Goal: Task Accomplishment & Management: Manage account settings

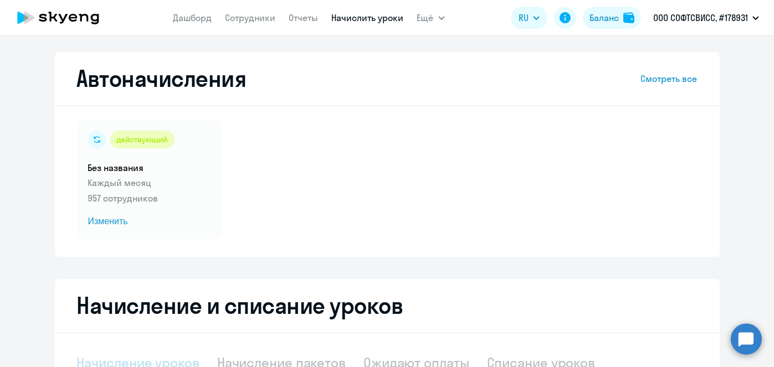
select select "10"
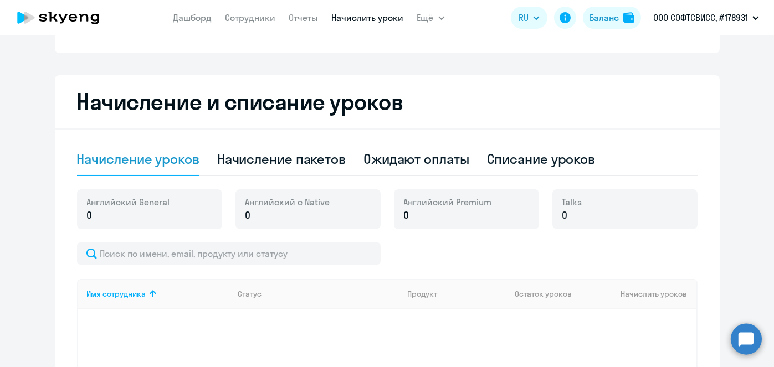
scroll to position [231, 0]
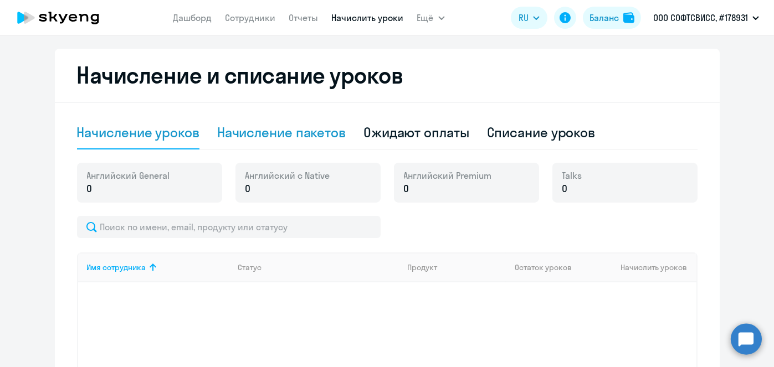
click at [308, 136] on div "Начисление пакетов" at bounding box center [281, 133] width 129 height 18
select select "10"
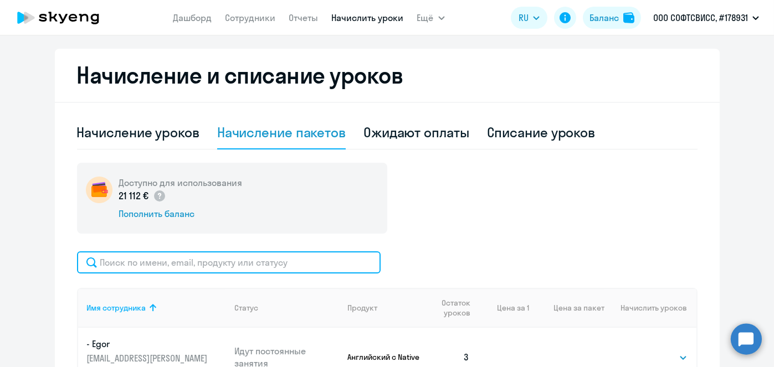
click at [297, 256] on input "text" at bounding box center [229, 263] width 304 height 22
paste input "Votyakov"
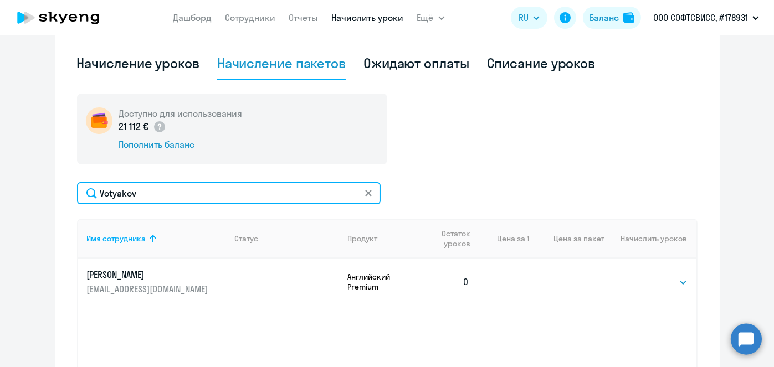
scroll to position [411, 0]
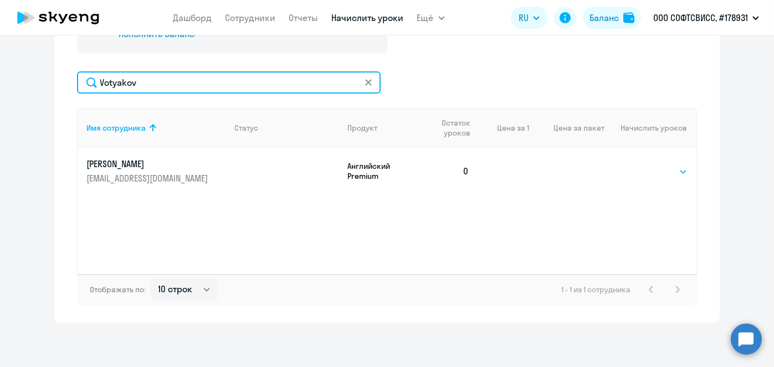
type input "Votyakov"
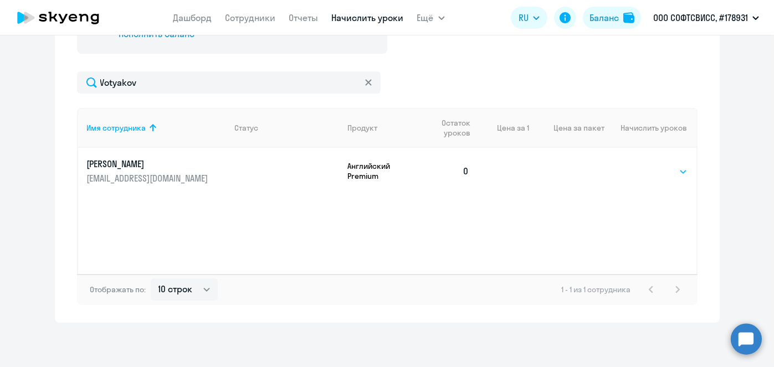
click at [675, 172] on select "Выбрать 8 16 32 64" at bounding box center [664, 171] width 45 height 13
select select "8"
click at [642, 165] on select "Выбрать 8 16 32 64" at bounding box center [664, 171] width 45 height 13
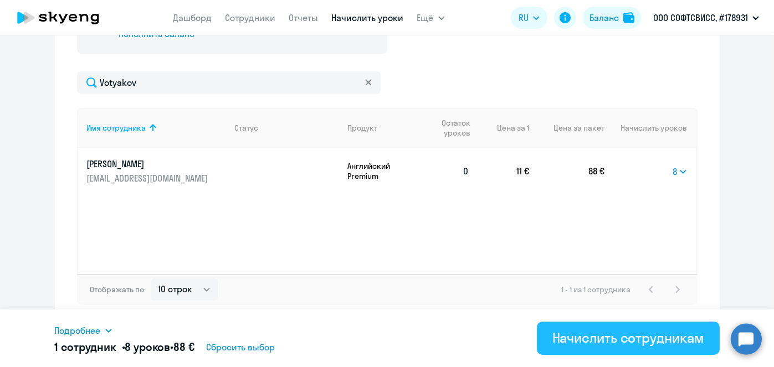
click at [626, 341] on div "Начислить сотрудникам" at bounding box center [629, 338] width 152 height 18
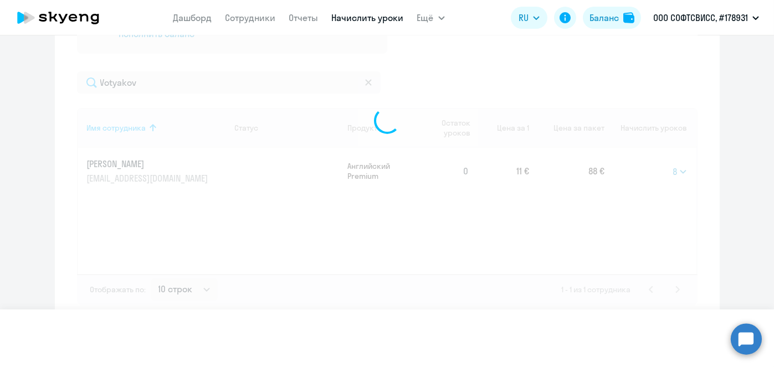
select select
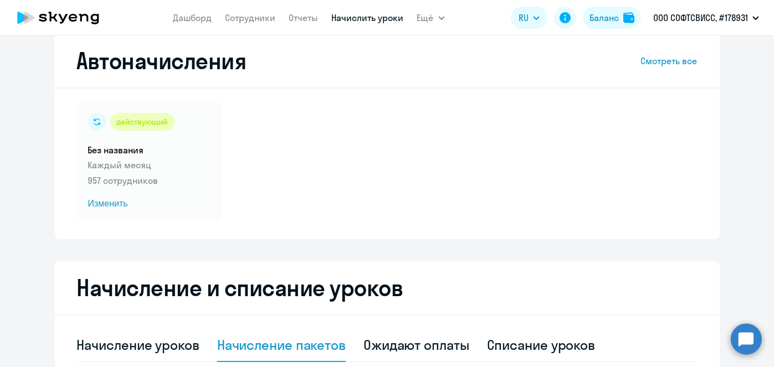
scroll to position [13, 0]
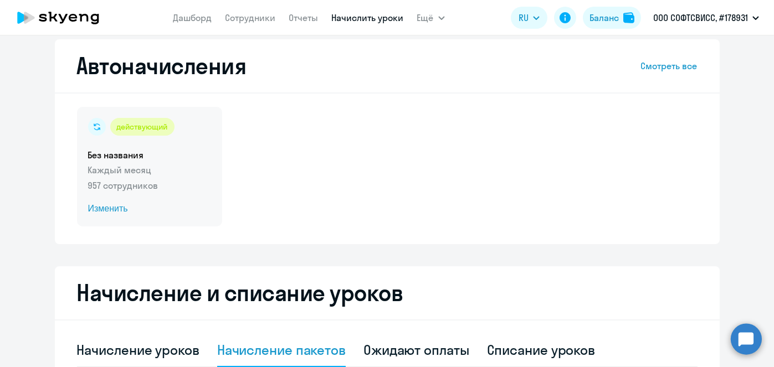
click at [106, 211] on span "Изменить" at bounding box center [149, 208] width 123 height 13
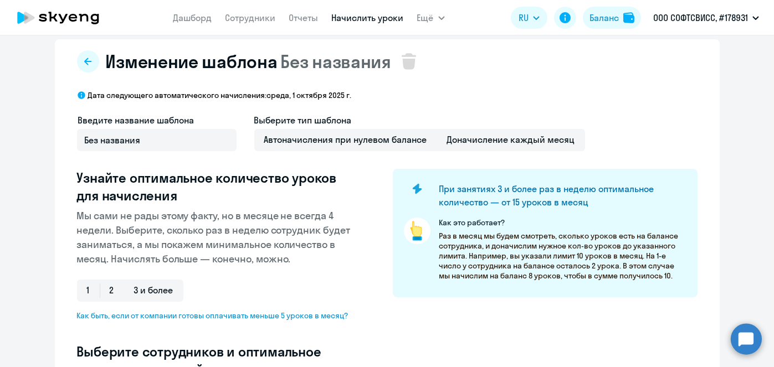
scroll to position [333, 0]
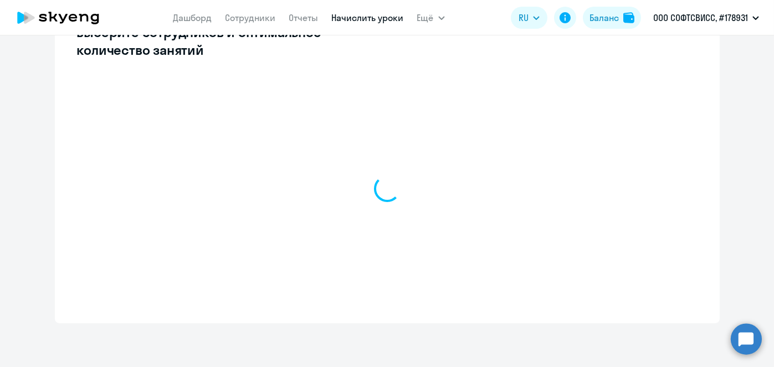
select select "10"
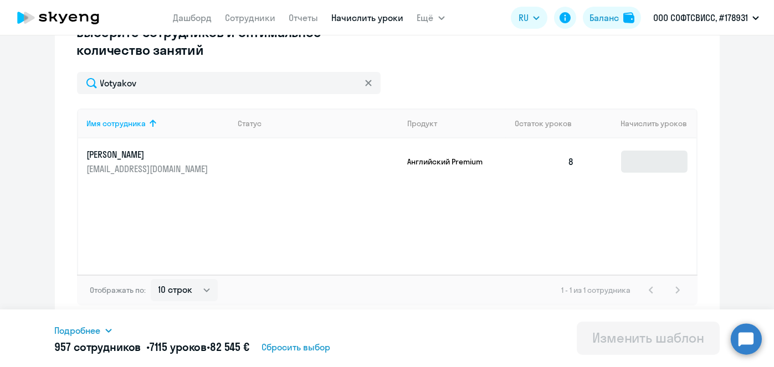
type input "Votyakov"
click at [651, 166] on input at bounding box center [654, 162] width 67 height 22
type input "8"
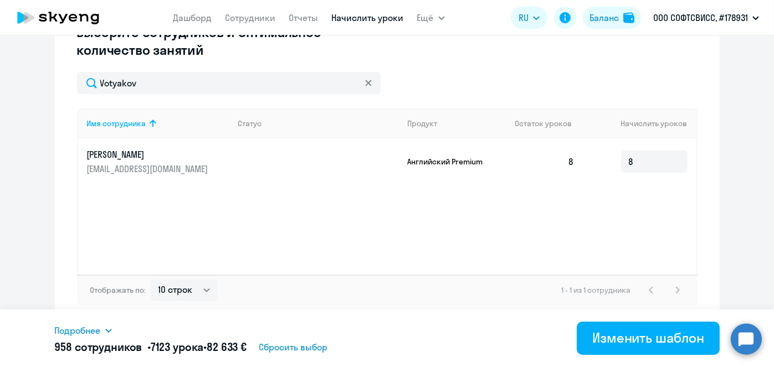
click at [635, 336] on div "Изменить шаблон" at bounding box center [648, 338] width 112 height 18
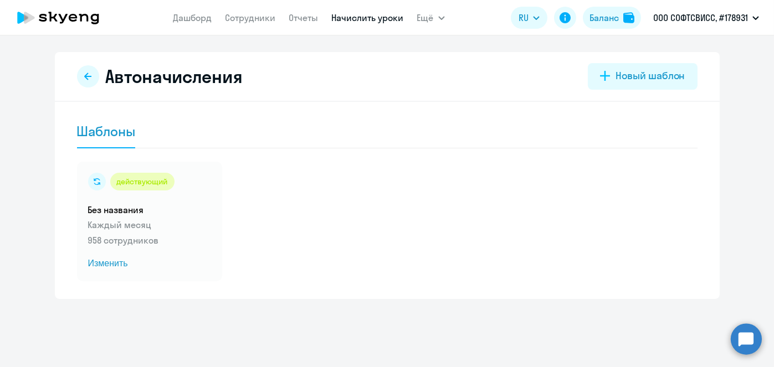
click at [374, 19] on link "Начислить уроки" at bounding box center [368, 17] width 72 height 11
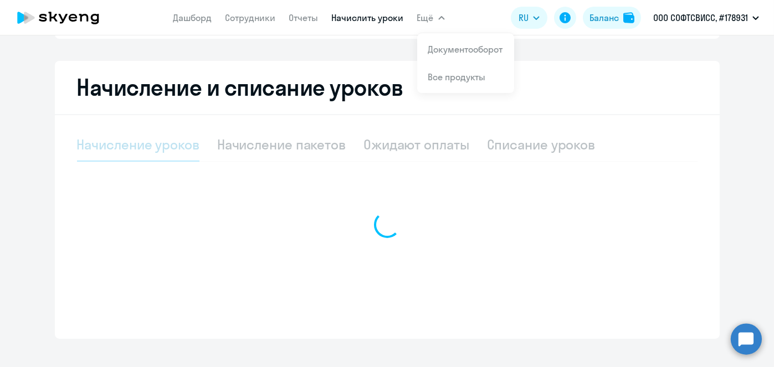
scroll to position [220, 0]
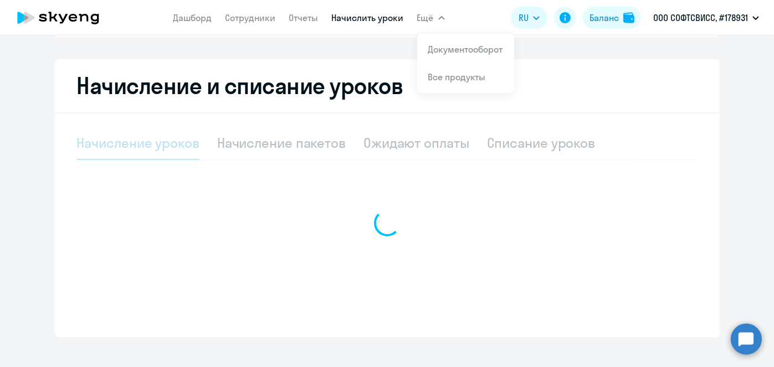
select select "10"
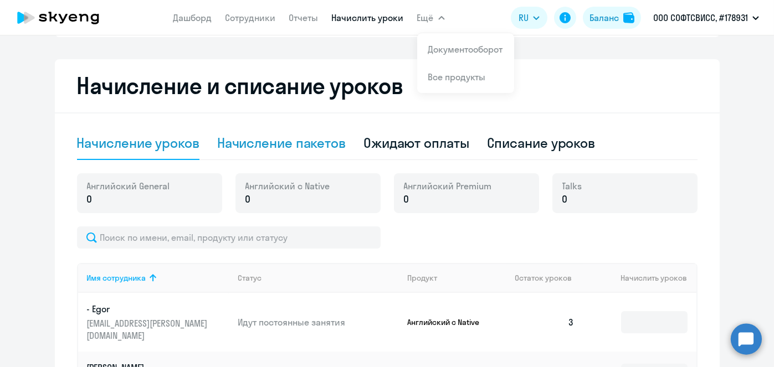
click at [336, 147] on div "Начисление пакетов" at bounding box center [281, 143] width 129 height 18
select select "10"
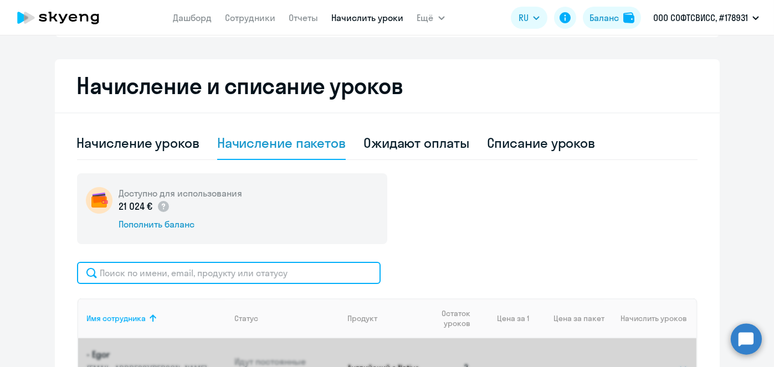
click at [309, 269] on input "text" at bounding box center [229, 273] width 304 height 22
paste input "Rozhko"
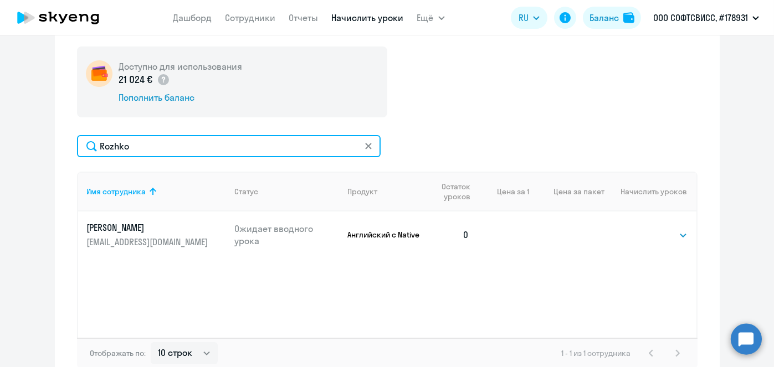
scroll to position [350, 0]
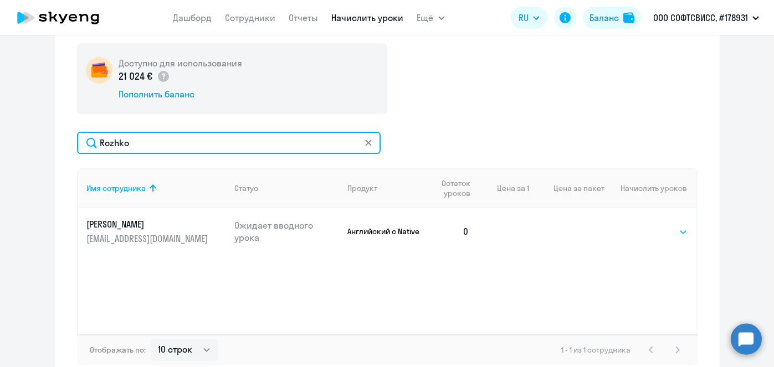
type input "Rozhko"
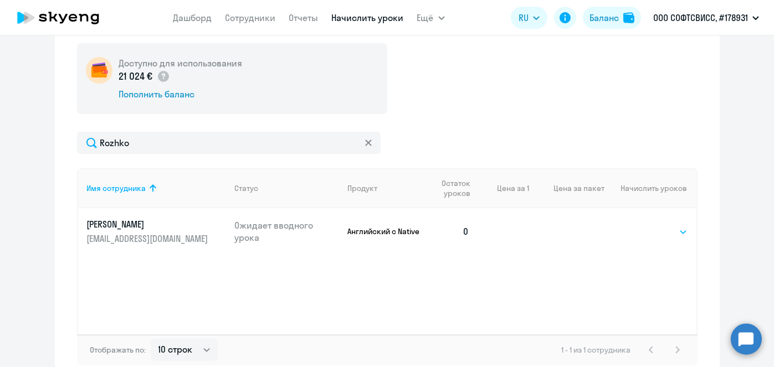
click at [655, 233] on select "Выбрать 1 4 5 9 10 13" at bounding box center [664, 232] width 45 height 13
select select "4"
click at [642, 226] on select "Выбрать 1 4 5 9 10 13" at bounding box center [664, 232] width 45 height 13
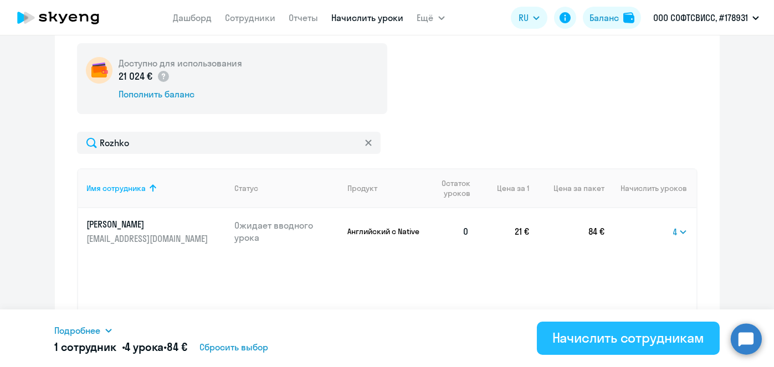
click at [631, 348] on button "Начислить сотрудникам" at bounding box center [628, 338] width 183 height 33
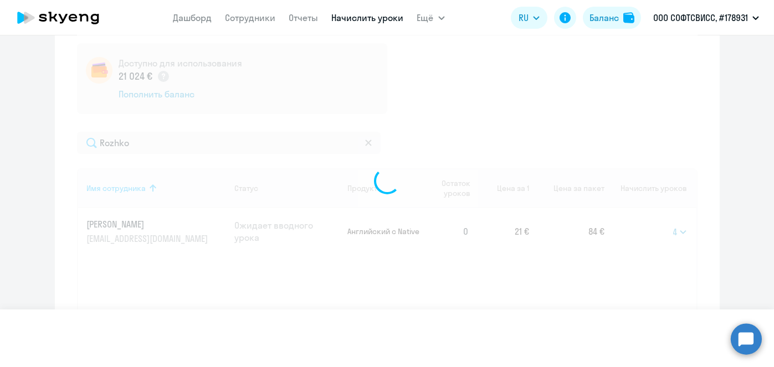
select select
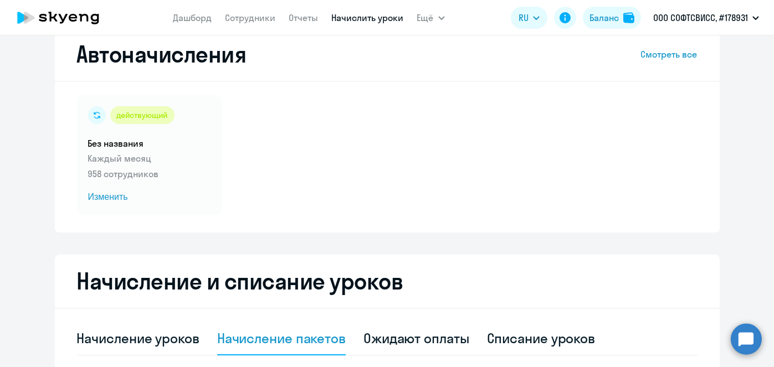
scroll to position [27, 0]
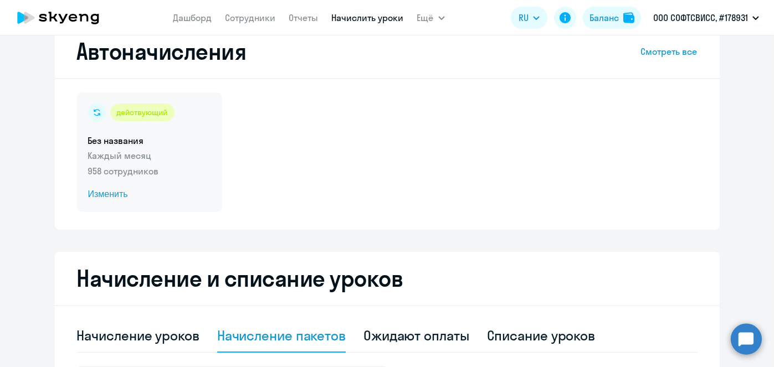
click at [113, 196] on span "Изменить" at bounding box center [149, 194] width 123 height 13
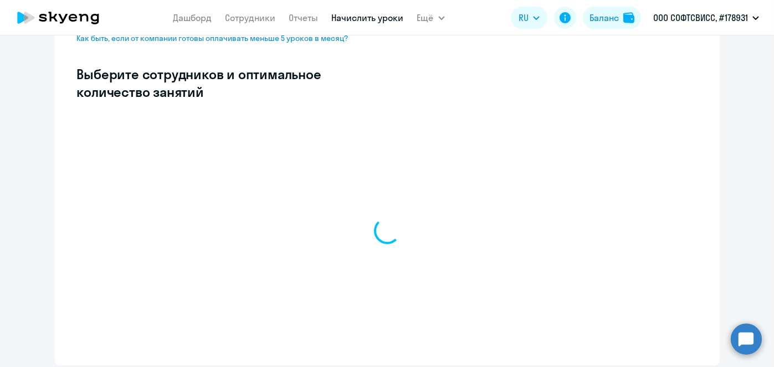
scroll to position [298, 0]
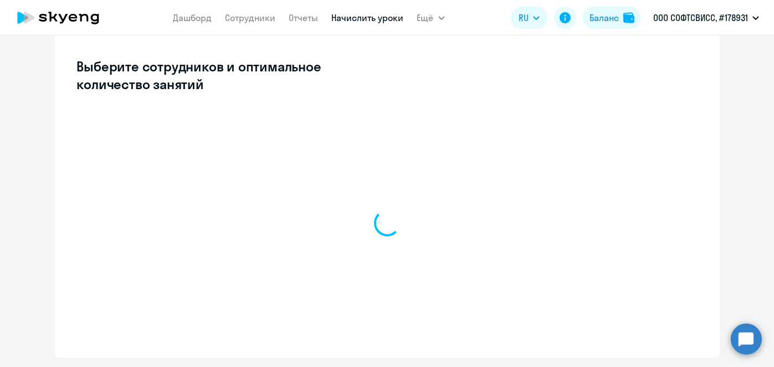
select select "10"
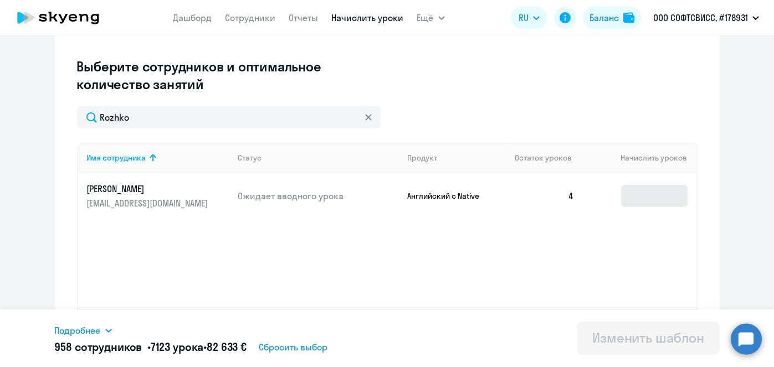
type input "Rozhko"
click at [652, 203] on input at bounding box center [654, 196] width 67 height 22
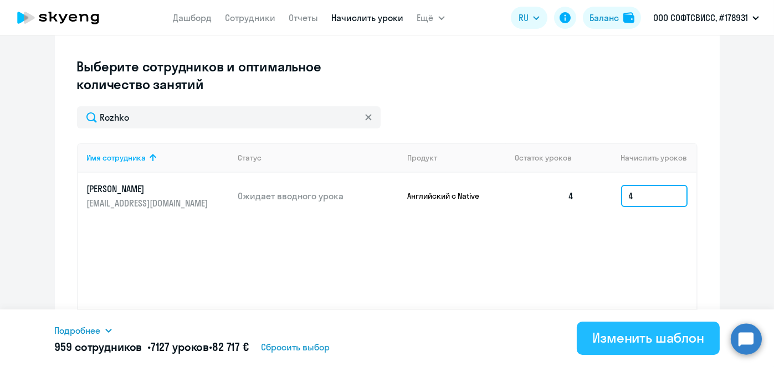
type input "4"
click at [662, 336] on div "Изменить шаблон" at bounding box center [648, 338] width 112 height 18
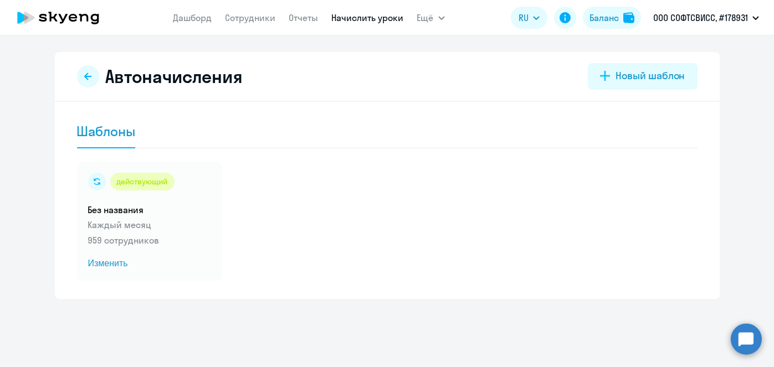
click at [369, 21] on link "Начислить уроки" at bounding box center [368, 17] width 72 height 11
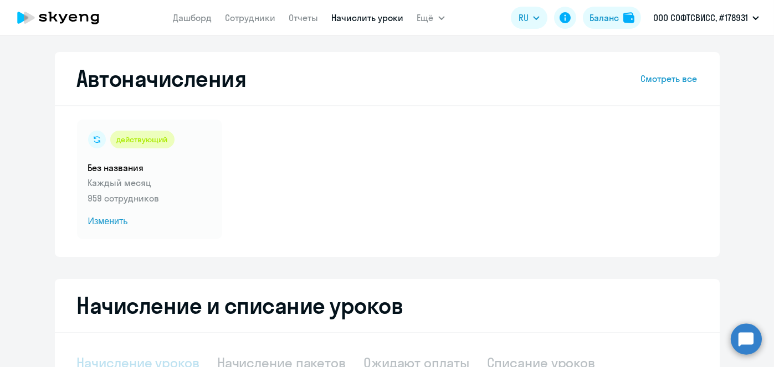
select select "10"
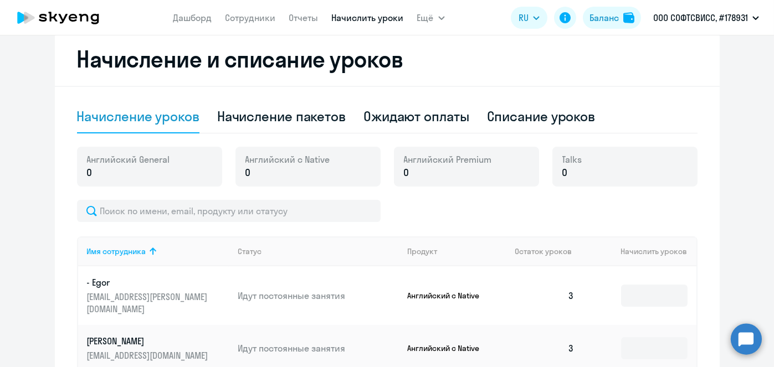
scroll to position [251, 0]
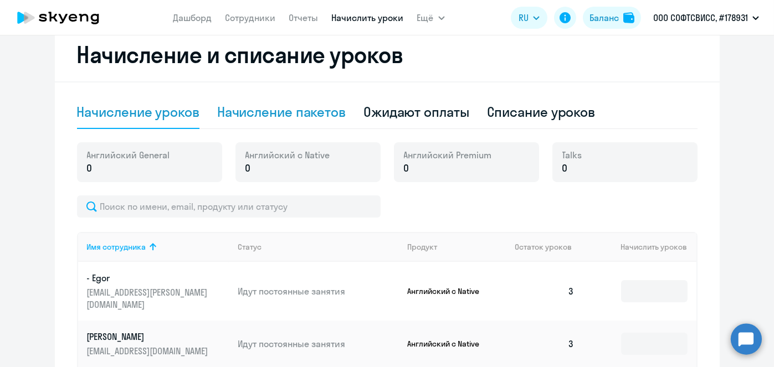
click at [325, 124] on div "Начисление пакетов" at bounding box center [281, 112] width 129 height 33
select select "10"
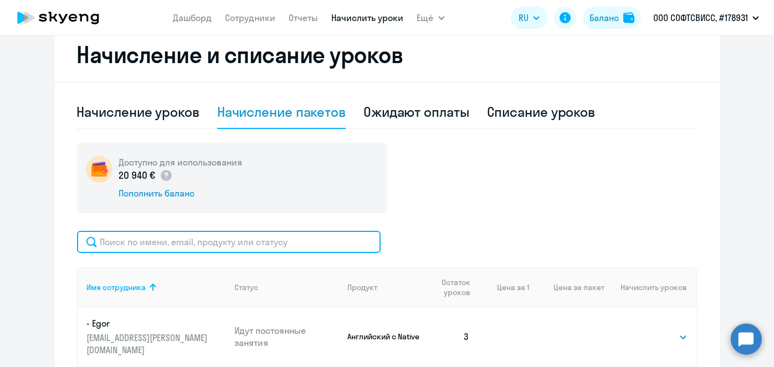
click at [305, 238] on input "text" at bounding box center [229, 242] width 304 height 22
paste input "Vinnik"
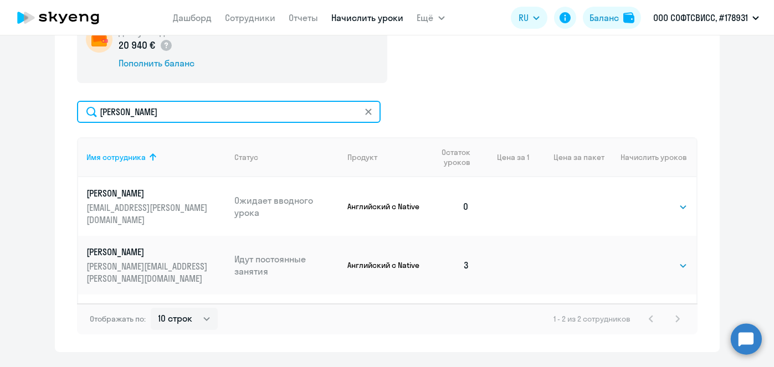
scroll to position [380, 0]
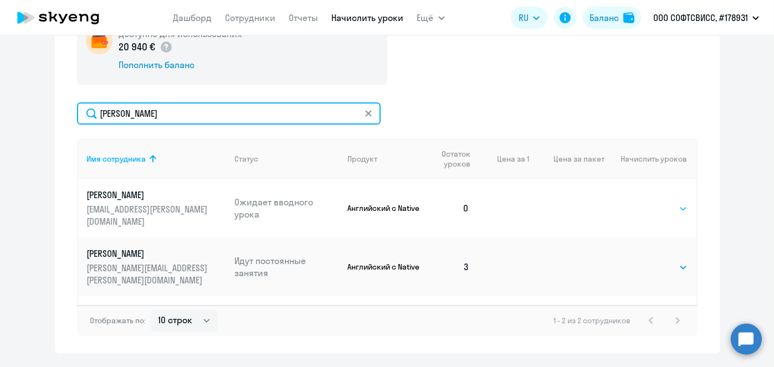
type input "Vinnik"
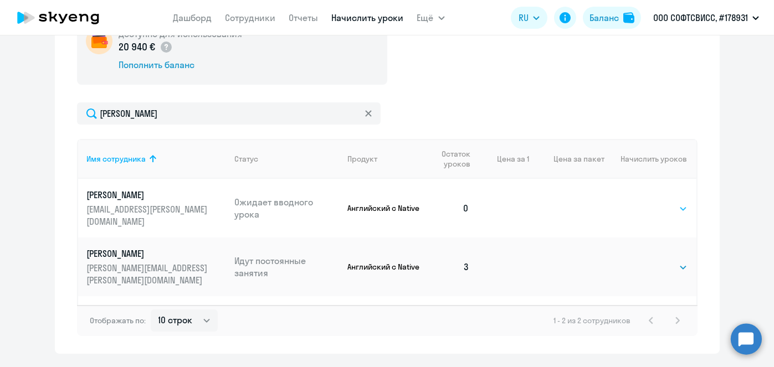
click at [673, 202] on select "Выбрать 1 4 5 9 10 13" at bounding box center [664, 208] width 45 height 13
select select "4"
click at [642, 202] on select "Выбрать 1 4 5 9 10 13" at bounding box center [664, 208] width 45 height 13
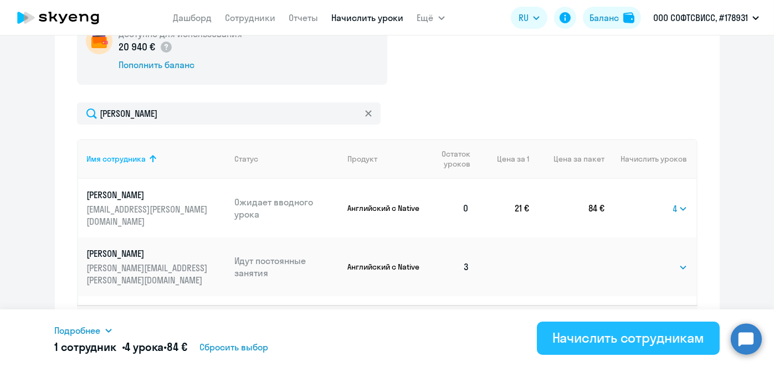
click at [621, 342] on div "Начислить сотрудникам" at bounding box center [629, 338] width 152 height 18
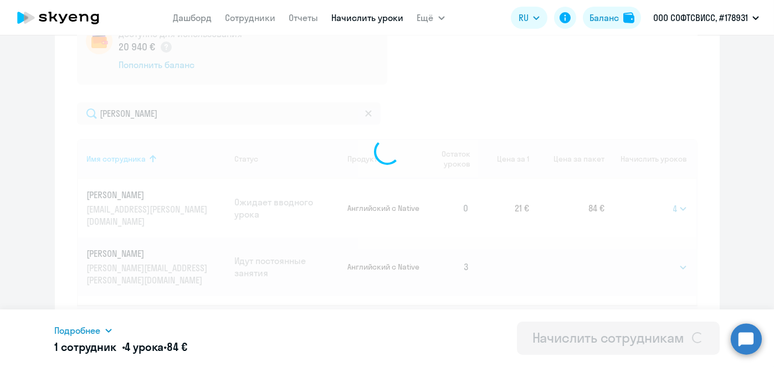
select select
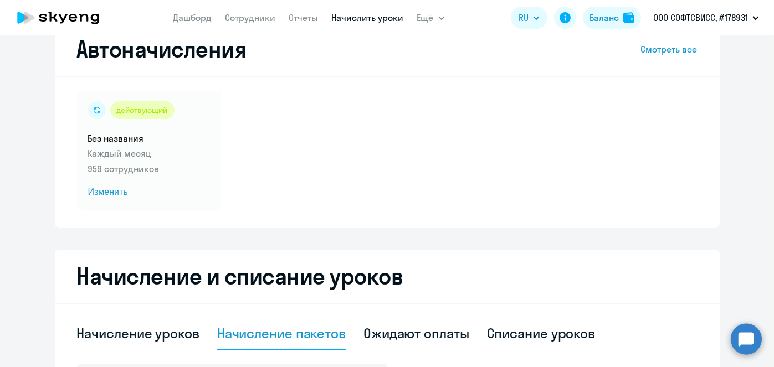
scroll to position [33, 0]
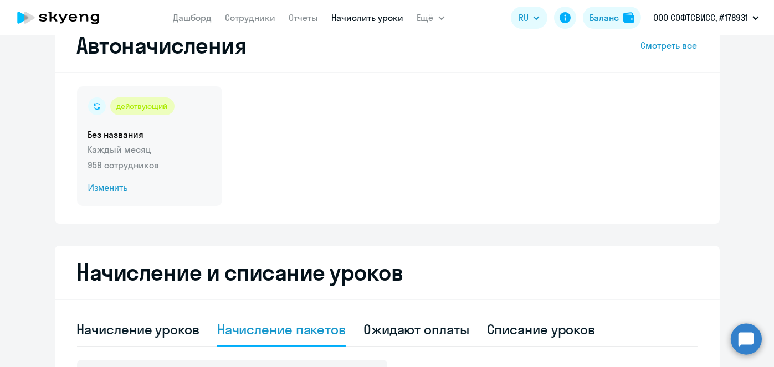
click at [109, 190] on span "Изменить" at bounding box center [149, 188] width 123 height 13
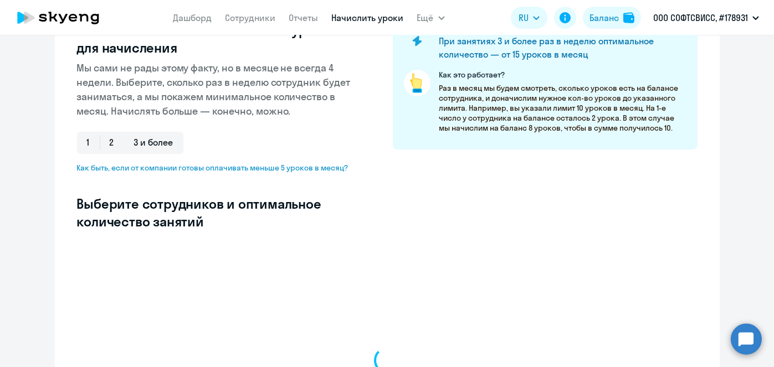
scroll to position [164, 0]
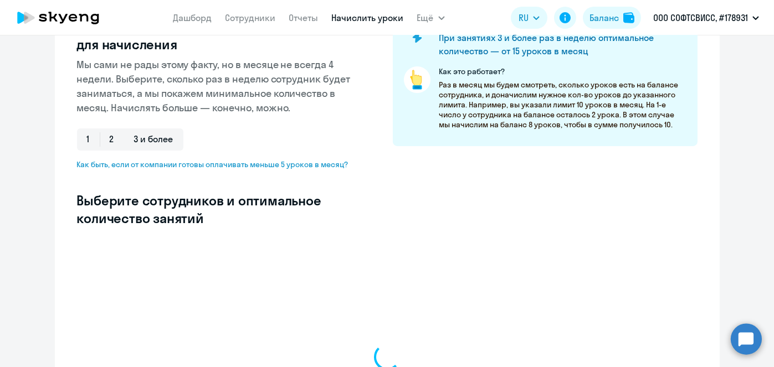
select select "10"
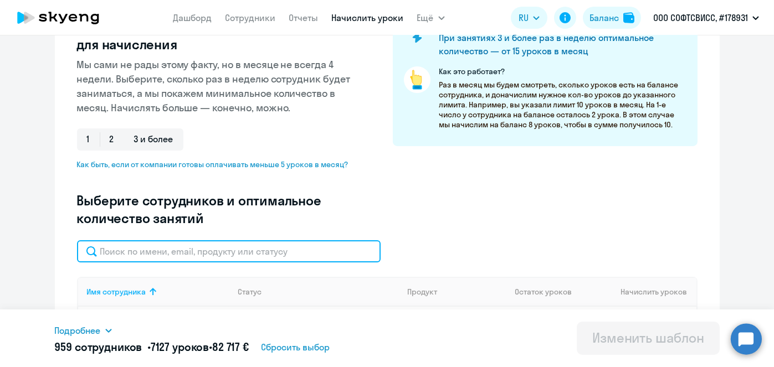
click at [288, 241] on input "text" at bounding box center [229, 252] width 304 height 22
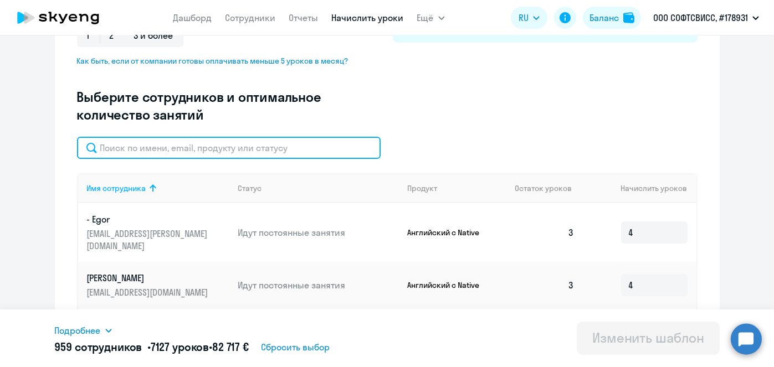
paste input "Vinnik"
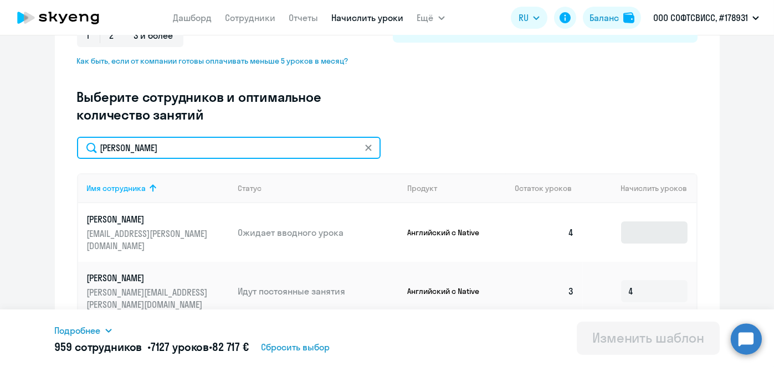
type input "Vinnik"
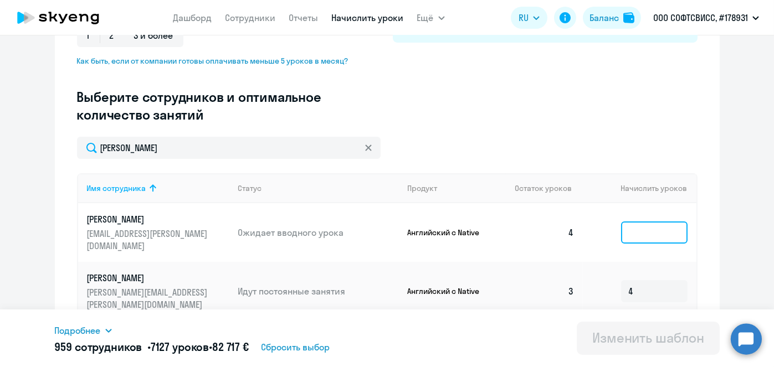
click at [668, 226] on input at bounding box center [654, 233] width 67 height 22
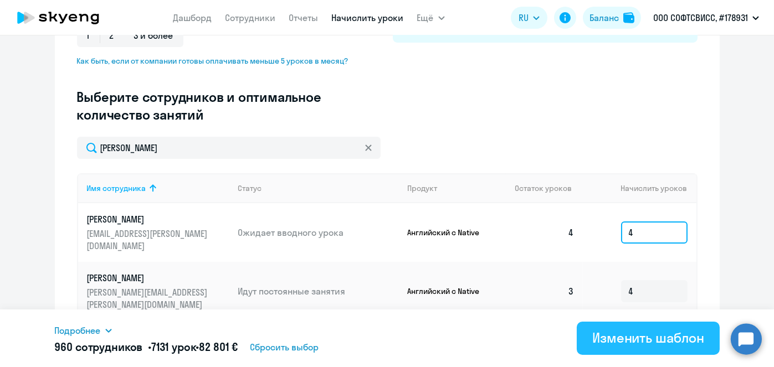
type input "4"
click at [634, 345] on div "Изменить шаблон" at bounding box center [648, 338] width 112 height 18
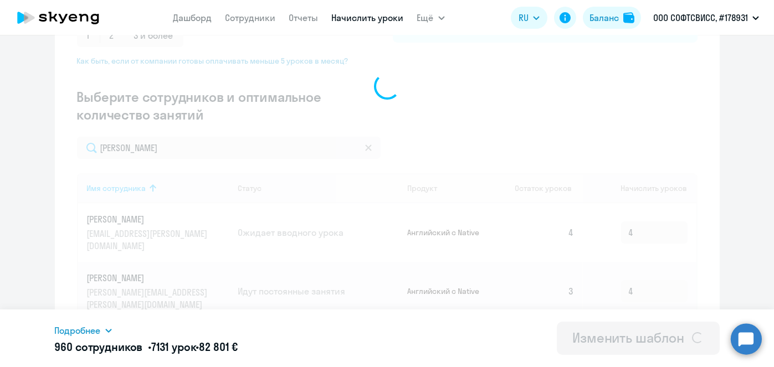
click at [619, 339] on div "Изменение шаблона Без названия Дата следующего автоматического начисления: сред…" at bounding box center [387, 201] width 774 height 332
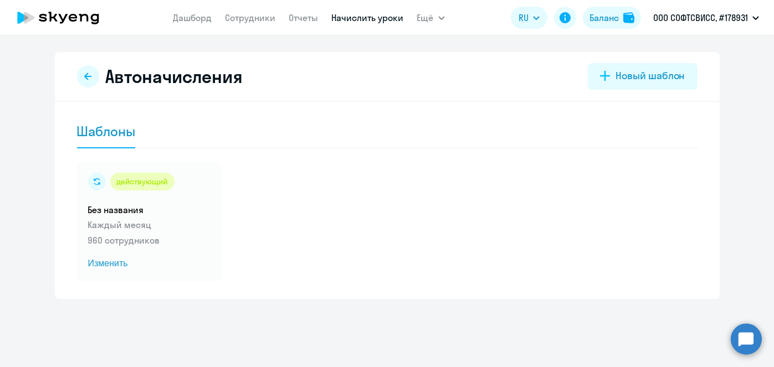
click at [373, 20] on link "Начислить уроки" at bounding box center [368, 17] width 72 height 11
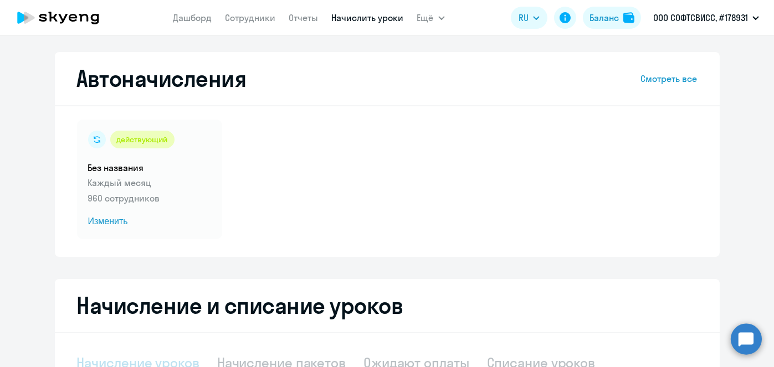
scroll to position [178, 0]
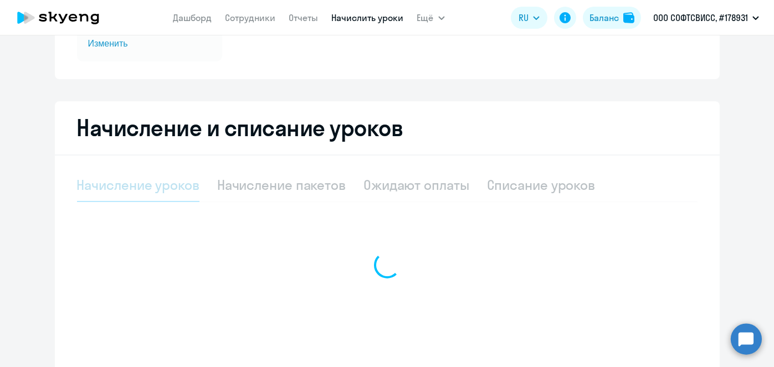
select select "10"
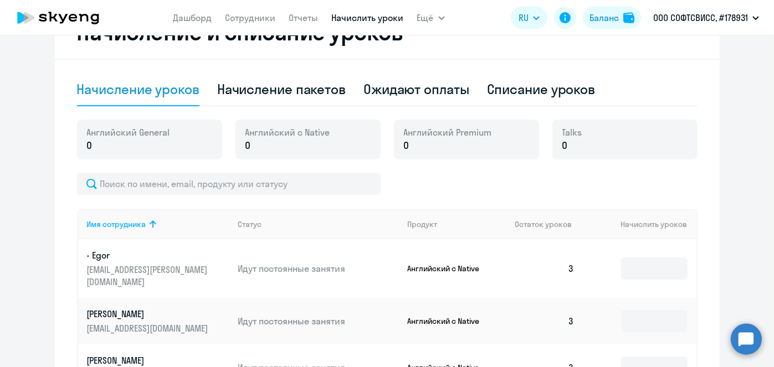
scroll to position [275, 0]
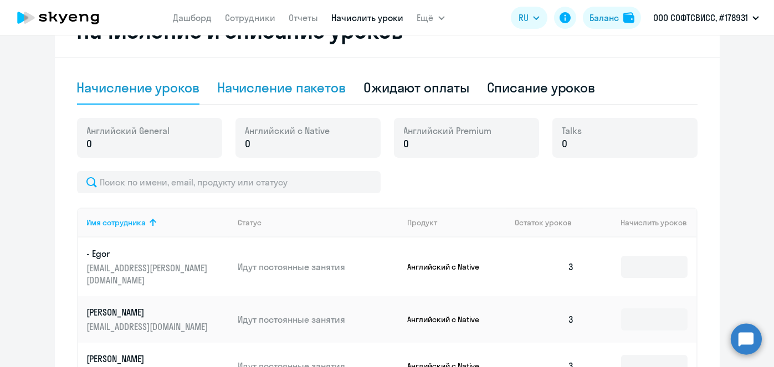
click at [289, 93] on div "Начисление пакетов" at bounding box center [281, 88] width 129 height 18
select select "10"
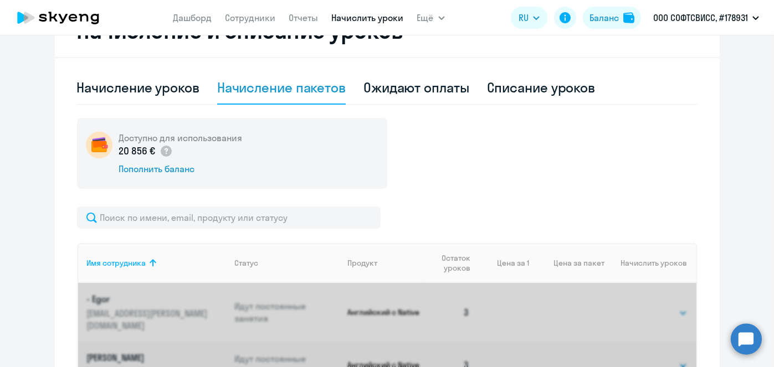
click at [289, 93] on div "Начисление пакетов" at bounding box center [281, 88] width 129 height 18
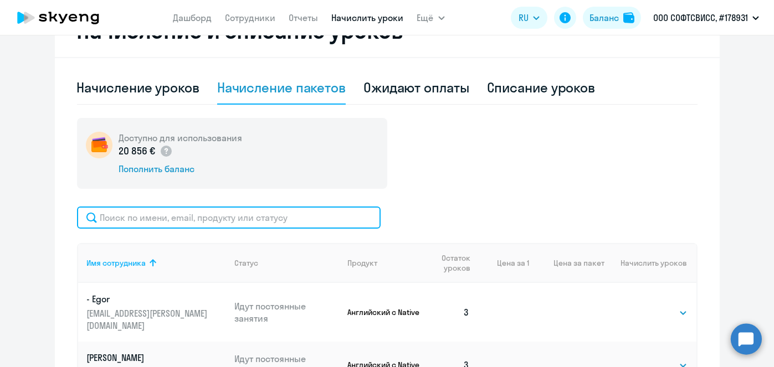
click at [341, 221] on input "text" at bounding box center [229, 218] width 304 height 22
paste input "Libster"
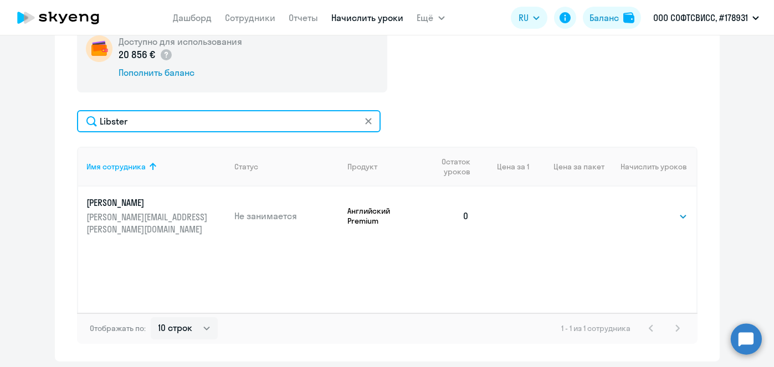
scroll to position [372, 0]
type input "Libster"
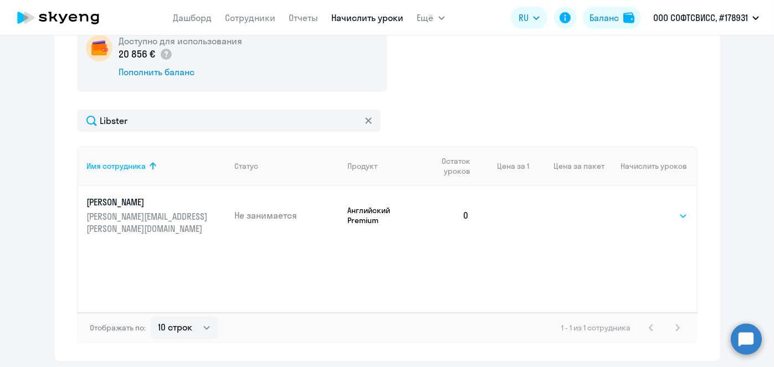
click at [674, 212] on select "Выбрать 8 16 32 64" at bounding box center [664, 215] width 45 height 13
select select "8"
click at [642, 209] on select "Выбрать 8 16 32 64" at bounding box center [664, 215] width 45 height 13
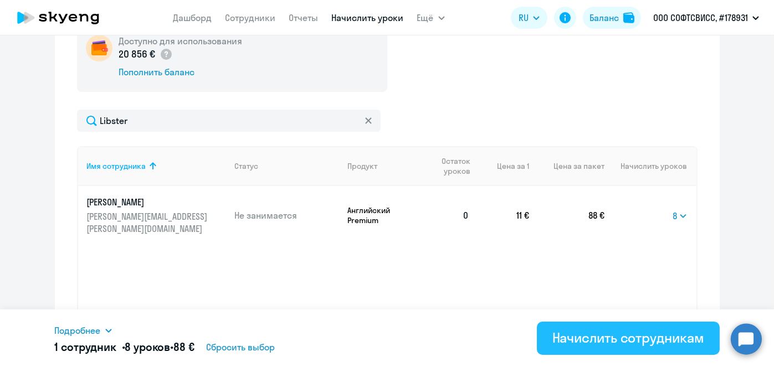
click at [592, 339] on div "Начислить сотрудникам" at bounding box center [629, 338] width 152 height 18
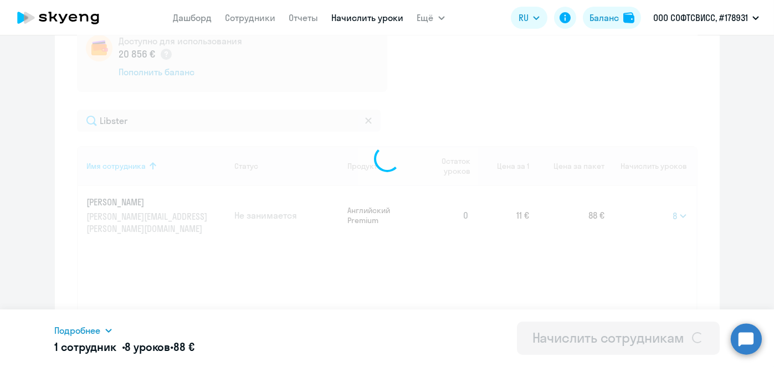
select select
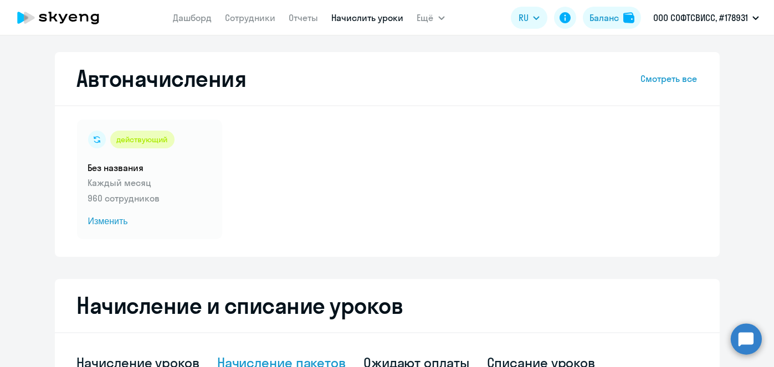
scroll to position [73, 0]
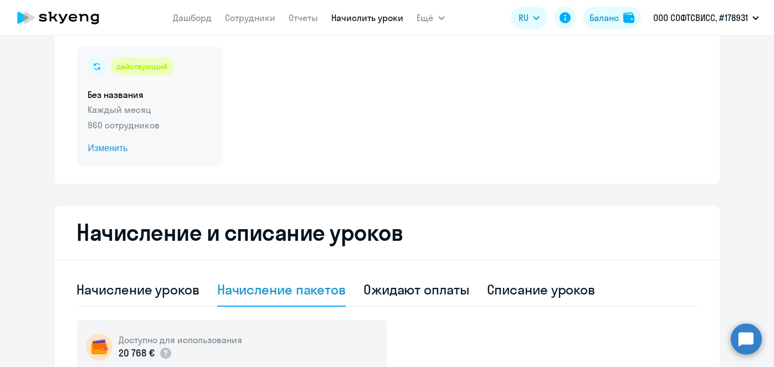
click at [106, 150] on span "Изменить" at bounding box center [149, 148] width 123 height 13
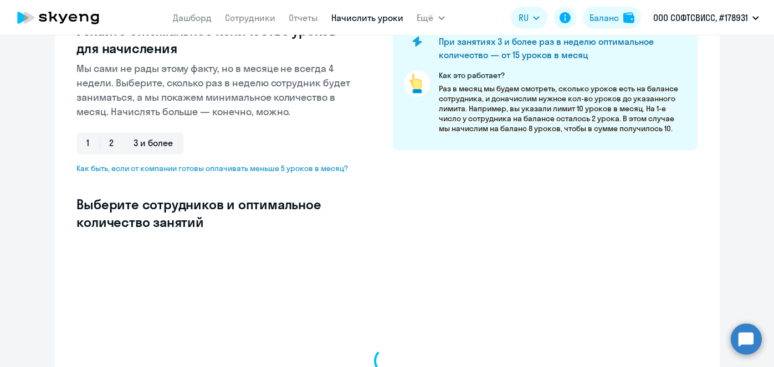
scroll to position [164, 0]
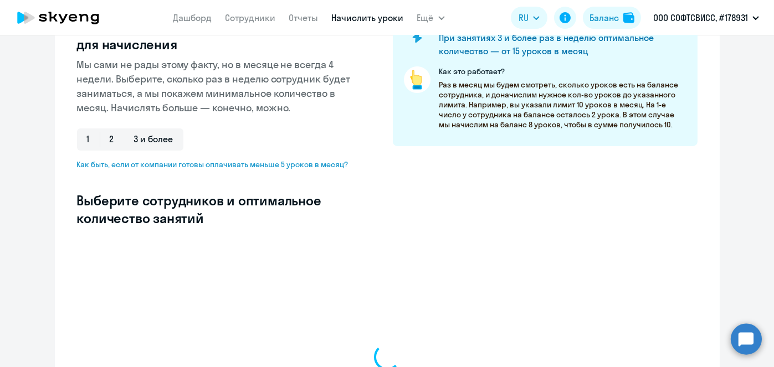
select select "10"
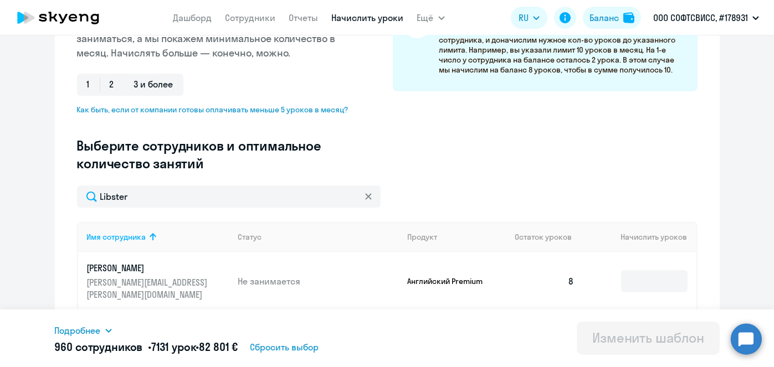
scroll to position [221, 0]
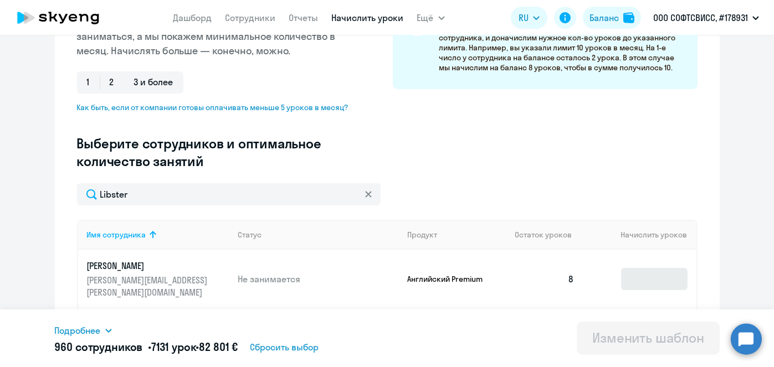
type input "Libster"
click at [664, 268] on input at bounding box center [654, 279] width 67 height 22
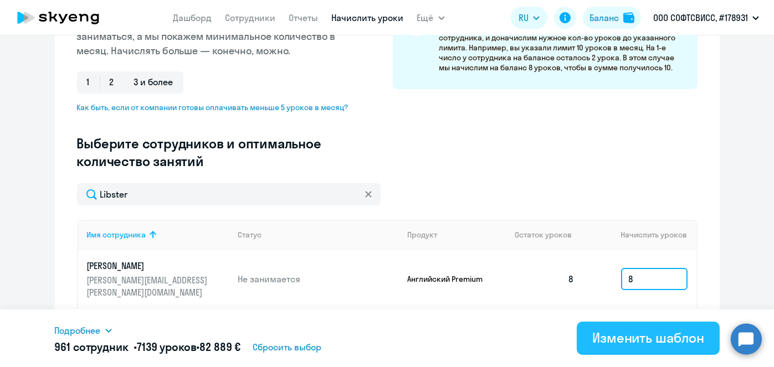
type input "8"
click at [641, 342] on div "Изменить шаблон" at bounding box center [648, 338] width 112 height 18
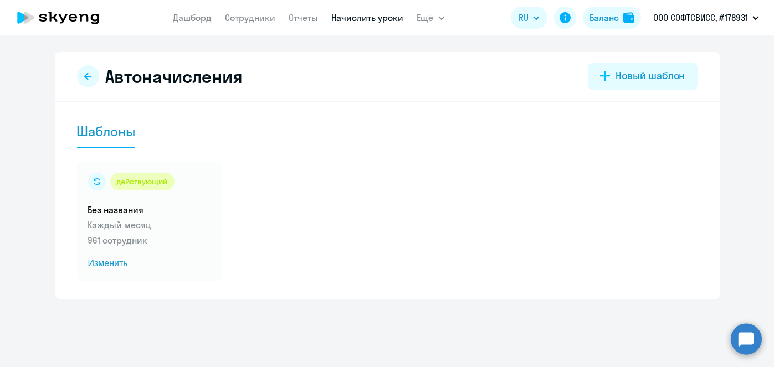
click at [365, 19] on link "Начислить уроки" at bounding box center [368, 17] width 72 height 11
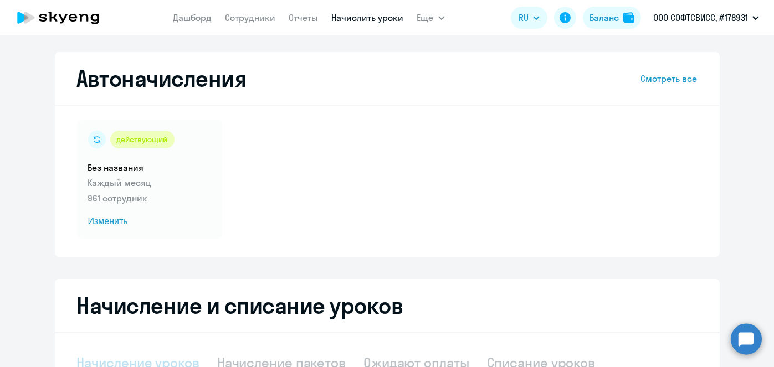
select select "10"
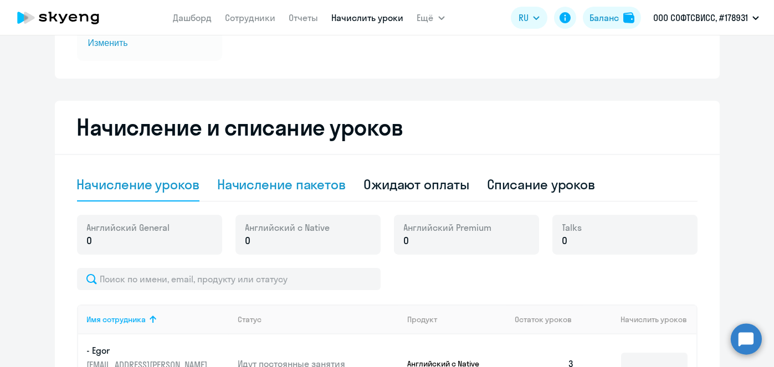
click at [322, 187] on div "Начисление пакетов" at bounding box center [281, 185] width 129 height 18
select select "10"
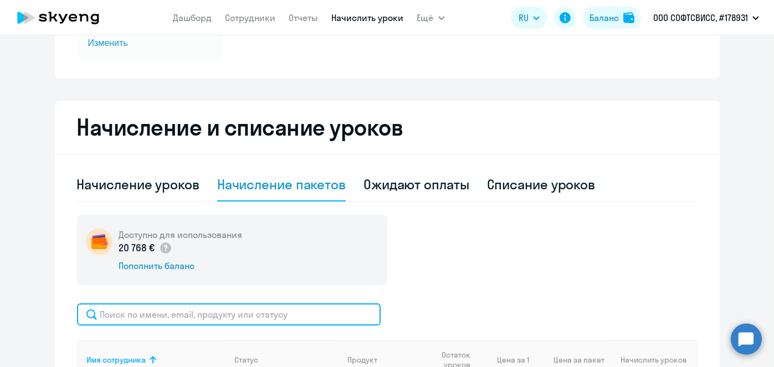
click at [320, 314] on input "text" at bounding box center [229, 315] width 304 height 22
paste input "Poliakov"
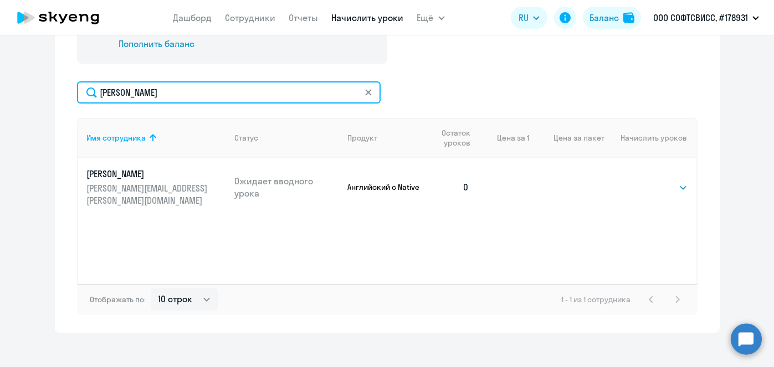
scroll to position [408, 0]
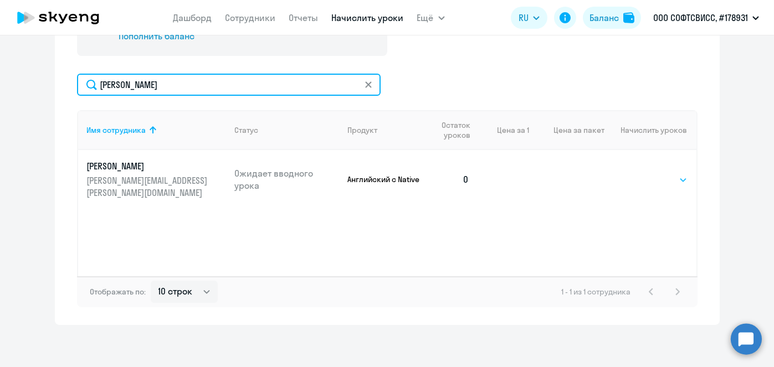
type input "Poliakov"
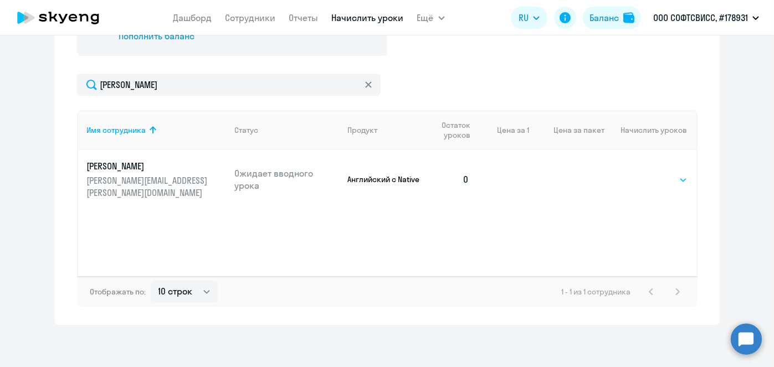
click at [678, 176] on select "Выбрать 1 4 5 9 10 13" at bounding box center [664, 179] width 45 height 13
click at [675, 175] on select "Выбрать 1 4 5 9 10 13" at bounding box center [664, 179] width 45 height 13
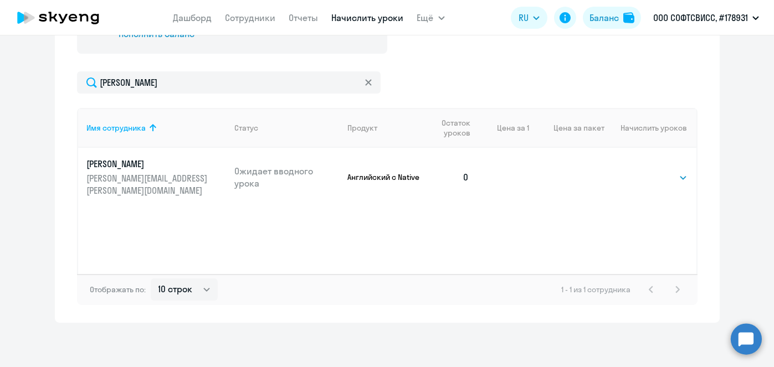
click at [674, 172] on select "Выбрать 1 4 5 9 10 13" at bounding box center [664, 177] width 45 height 13
select select "4"
click at [642, 171] on select "Выбрать 1 4 5 9 10 13" at bounding box center [664, 177] width 45 height 13
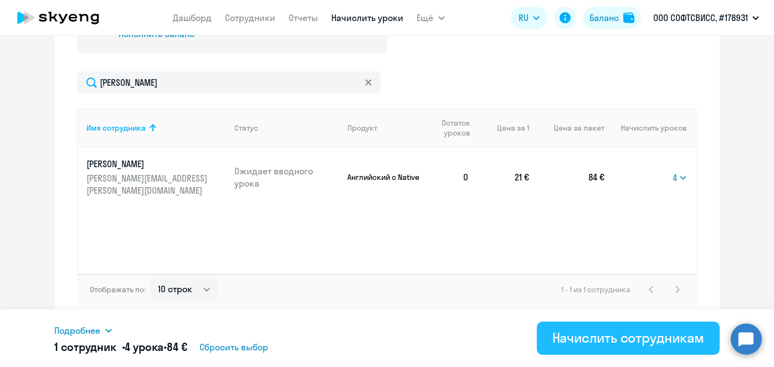
click at [638, 339] on div "Начислить сотрудникам" at bounding box center [629, 338] width 152 height 18
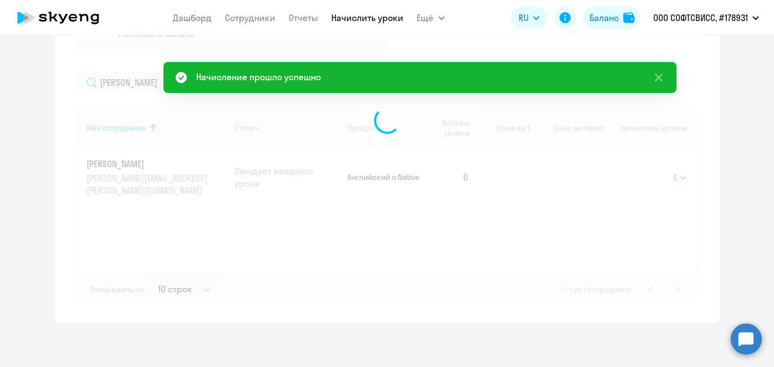
select select
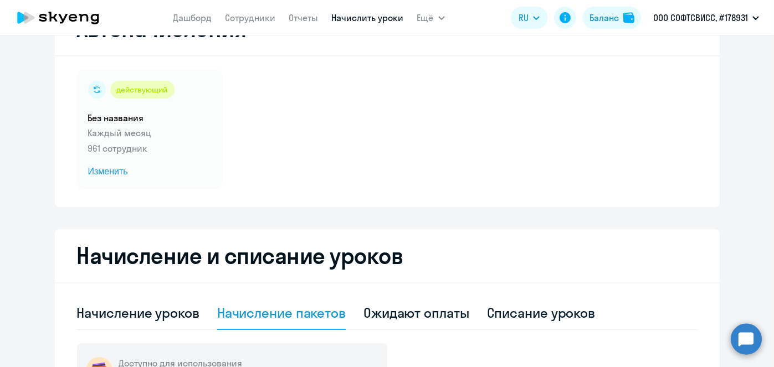
scroll to position [52, 0]
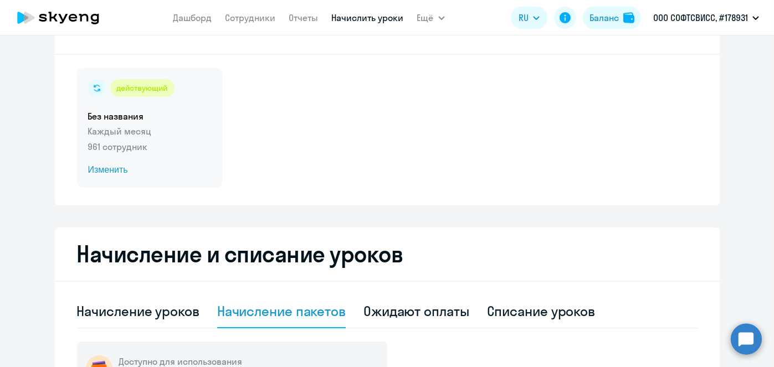
click at [116, 172] on span "Изменить" at bounding box center [149, 169] width 123 height 13
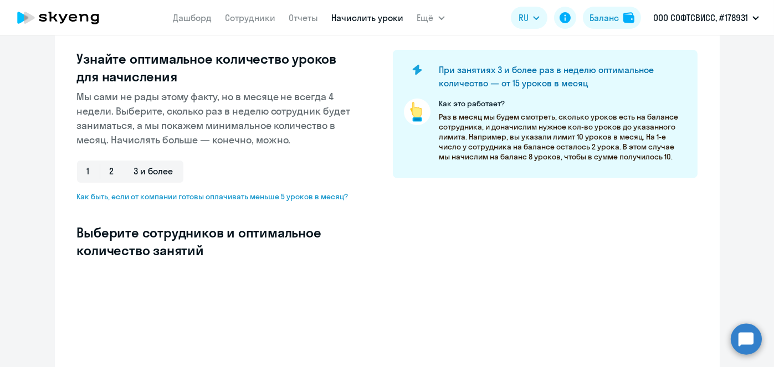
scroll to position [190, 0]
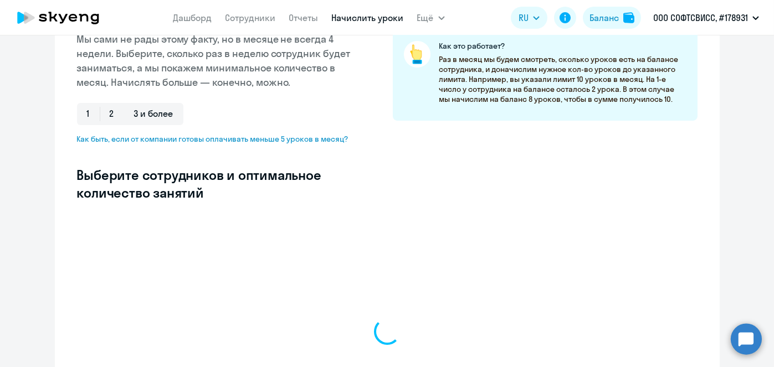
select select "10"
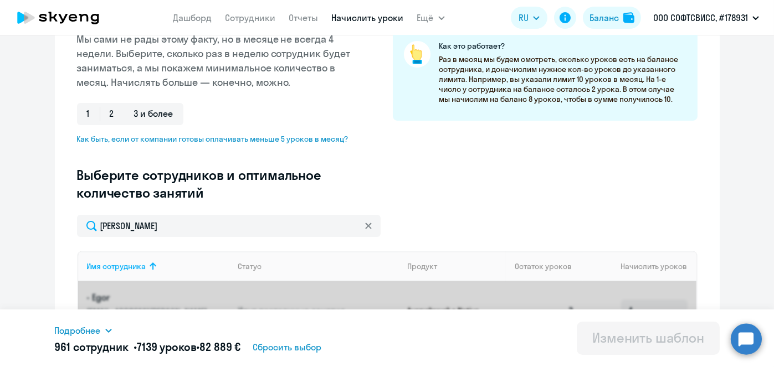
scroll to position [193, 0]
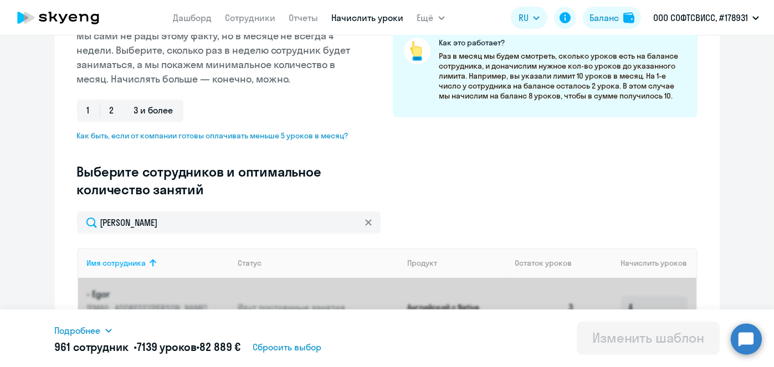
type input "Poliakov"
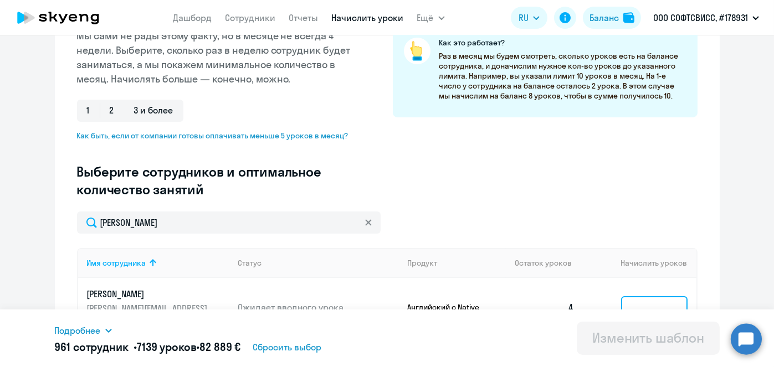
click at [643, 296] on input at bounding box center [654, 307] width 67 height 22
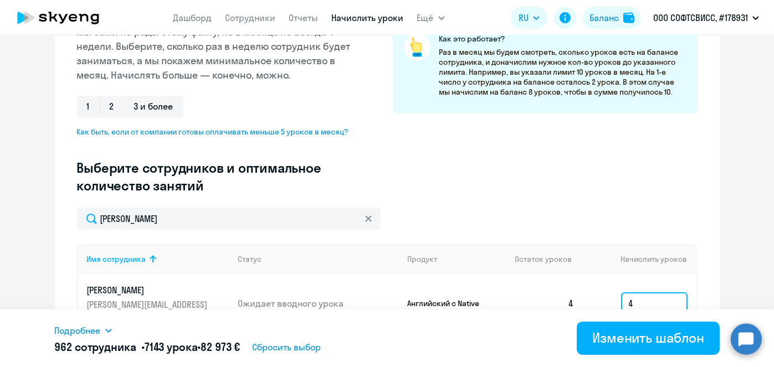
scroll to position [270, 0]
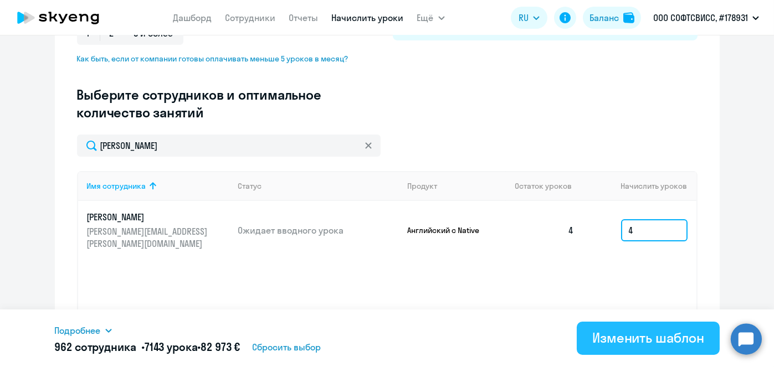
type input "4"
click at [667, 339] on div "Изменить шаблон" at bounding box center [648, 338] width 112 height 18
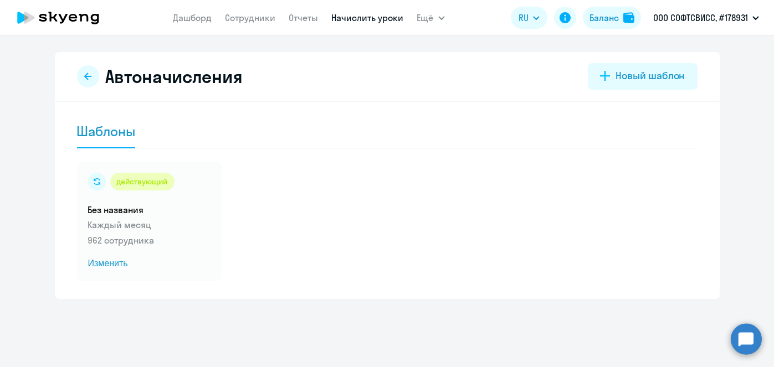
click at [352, 18] on link "Начислить уроки" at bounding box center [368, 17] width 72 height 11
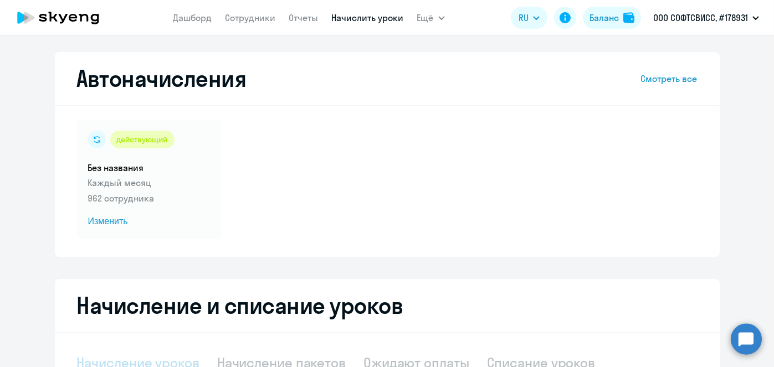
select select "10"
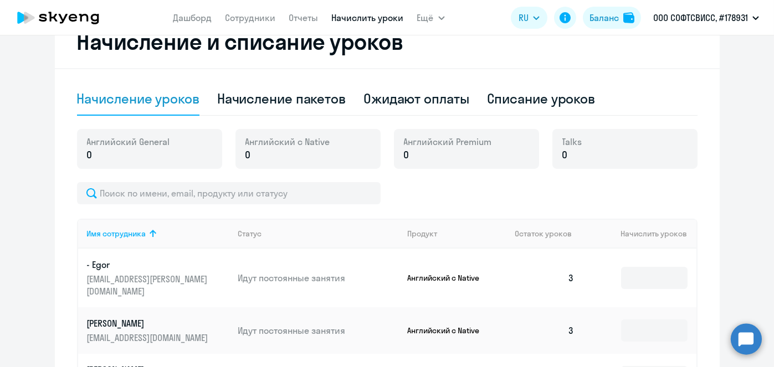
scroll to position [238, 0]
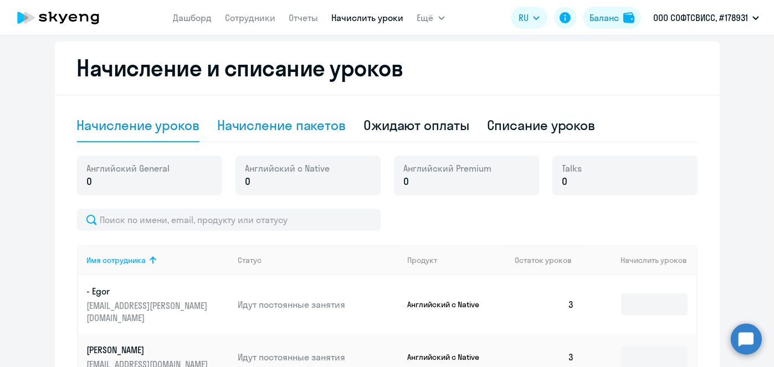
click at [328, 124] on div "Начисление пакетов" at bounding box center [281, 125] width 129 height 18
select select "10"
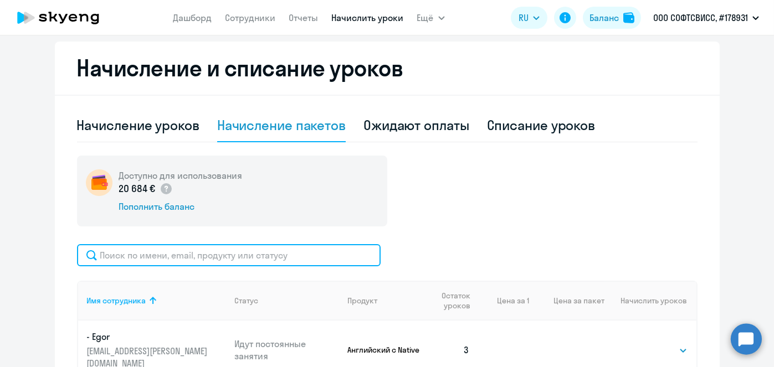
click at [311, 254] on input "text" at bounding box center [229, 255] width 304 height 22
click at [232, 256] on input "text" at bounding box center [229, 255] width 304 height 22
paste input "Kapysh"
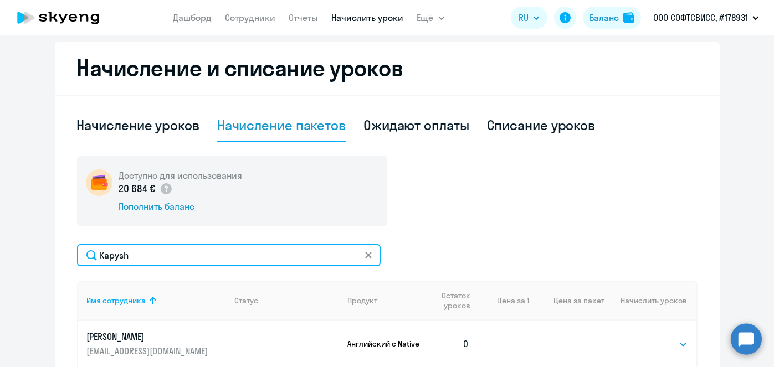
scroll to position [375, 0]
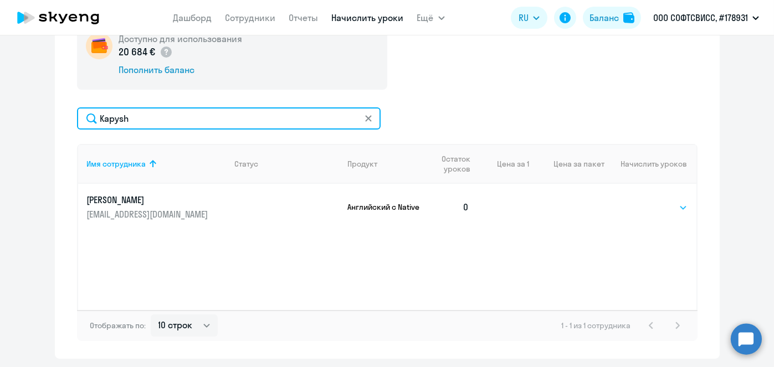
type input "Kapysh"
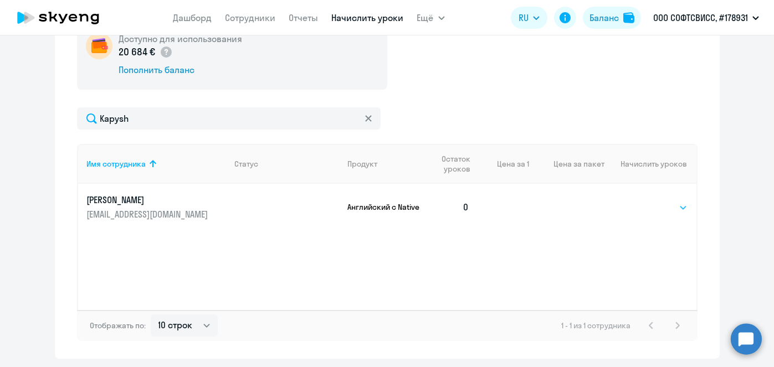
click at [661, 209] on select "Выбрать 1 4 5 9 10 13" at bounding box center [664, 207] width 45 height 13
click at [659, 256] on div "Имя сотрудника Статус Продукт Остаток уроков Цена за 1 Цена за пакет Начислить …" at bounding box center [387, 227] width 621 height 166
click at [658, 256] on div "Имя сотрудника Статус Продукт Остаток уроков Цена за 1 Цена за пакет Начислить …" at bounding box center [387, 227] width 621 height 166
click at [648, 208] on select "Выбрать 1 4 5 9 10 13" at bounding box center [664, 207] width 45 height 13
click at [642, 253] on div "Имя сотрудника Статус Продукт Остаток уроков Цена за 1 Цена за пакет Начислить …" at bounding box center [387, 227] width 621 height 166
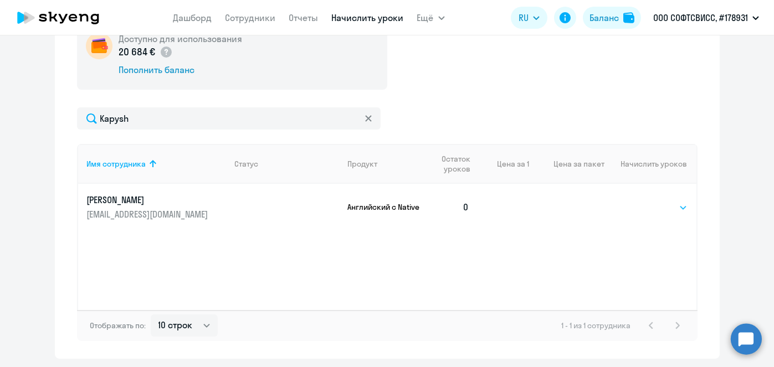
click at [673, 208] on select "Выбрать 1 4 5 9 10 13" at bounding box center [664, 207] width 45 height 13
click at [664, 253] on div "Имя сотрудника Статус Продукт Остаток уроков Цена за 1 Цена за пакет Начислить …" at bounding box center [387, 227] width 621 height 166
click at [649, 255] on div "Имя сотрудника Статус Продукт Остаток уроков Цена за 1 Цена за пакет Начислить …" at bounding box center [387, 227] width 621 height 166
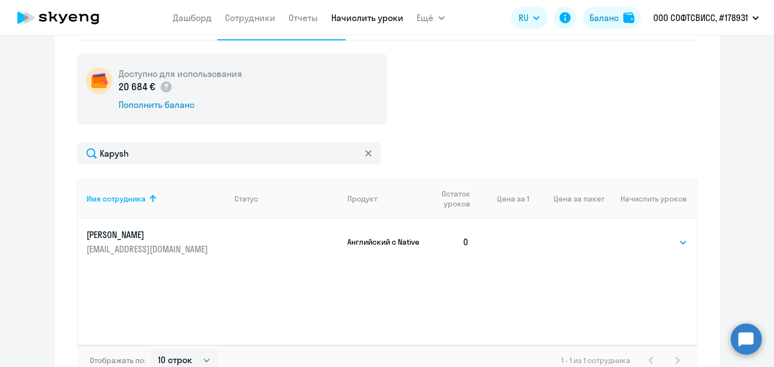
scroll to position [400, 0]
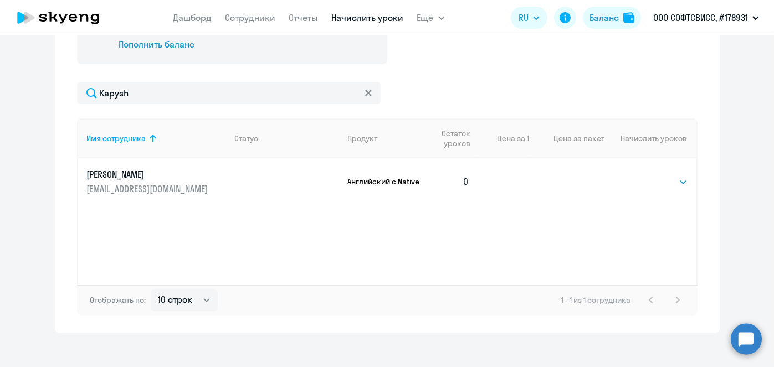
click at [674, 182] on select "Выбрать 1 4 5 9 10 13" at bounding box center [664, 182] width 45 height 13
click at [667, 180] on select "Выбрать 1 4 5 9 10 13" at bounding box center [664, 182] width 45 height 13
click at [659, 183] on select "Выбрать 1 4 5 9 10 13" at bounding box center [664, 182] width 45 height 13
click at [662, 184] on select "Выбрать 1 4 5 9 10 13" at bounding box center [664, 182] width 45 height 13
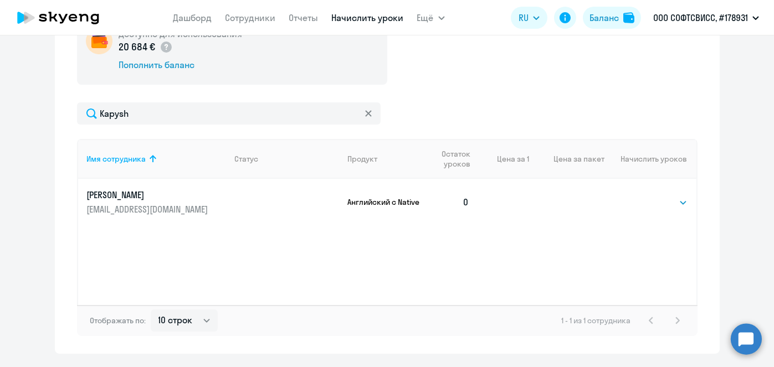
click at [674, 201] on select "Выбрать 1 4 5 9 10 13" at bounding box center [664, 202] width 45 height 13
click at [664, 202] on select "Выбрать 1 4 5 9 10 13" at bounding box center [664, 202] width 45 height 13
click at [678, 203] on select "Выбрать 1 4 5 9 10 13" at bounding box center [664, 202] width 45 height 13
click at [646, 249] on div "Имя сотрудника Статус Продукт Остаток уроков Цена за 1 Цена за пакет Начислить …" at bounding box center [387, 222] width 621 height 166
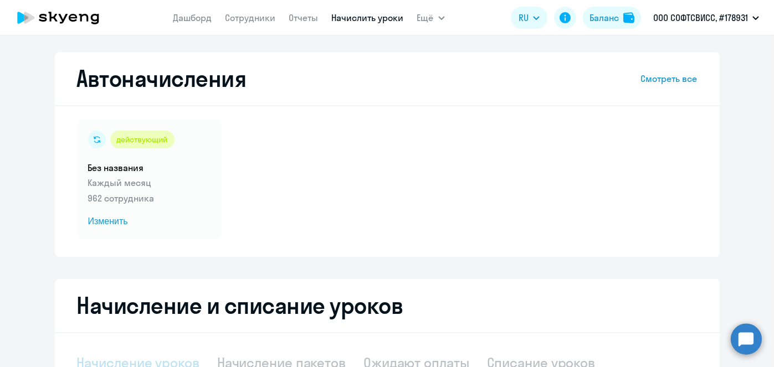
select select "10"
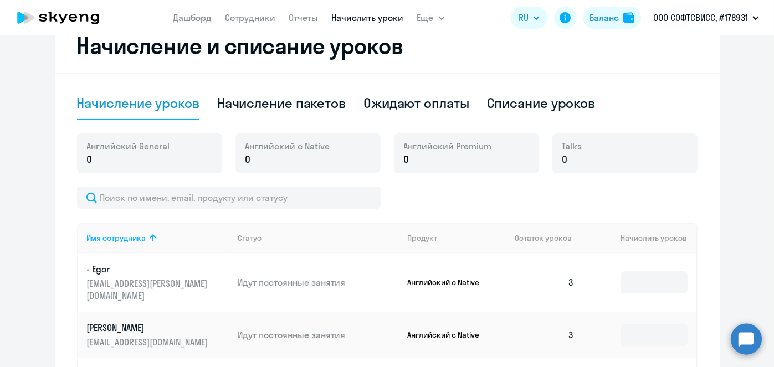
scroll to position [257, 0]
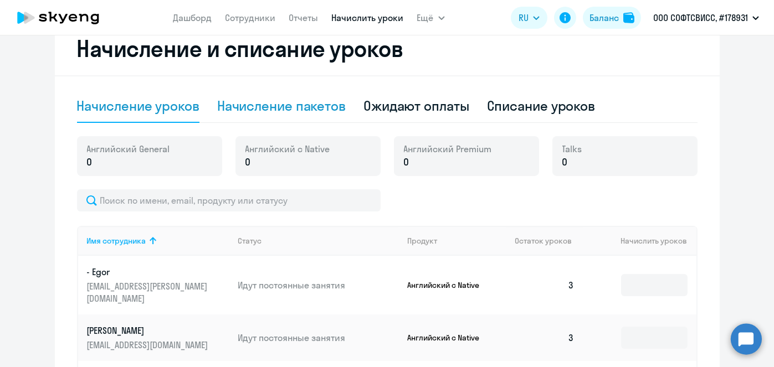
click at [283, 110] on div "Начисление пакетов" at bounding box center [281, 106] width 129 height 18
select select "10"
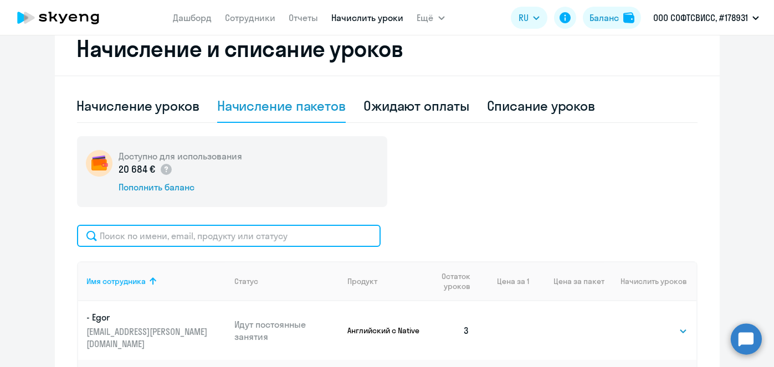
click at [341, 238] on input "text" at bounding box center [229, 236] width 304 height 22
paste input "Kapysh"
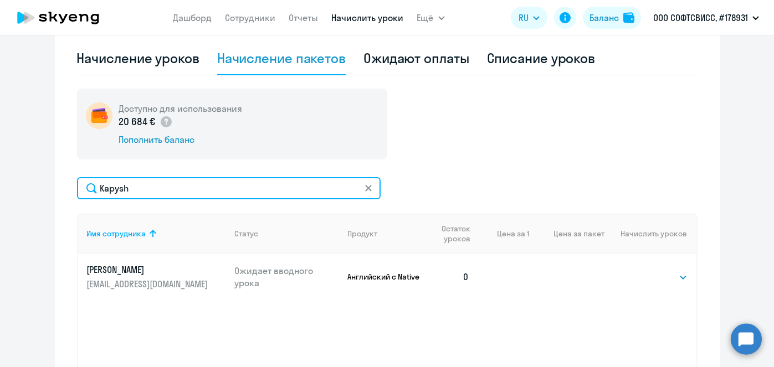
scroll to position [306, 0]
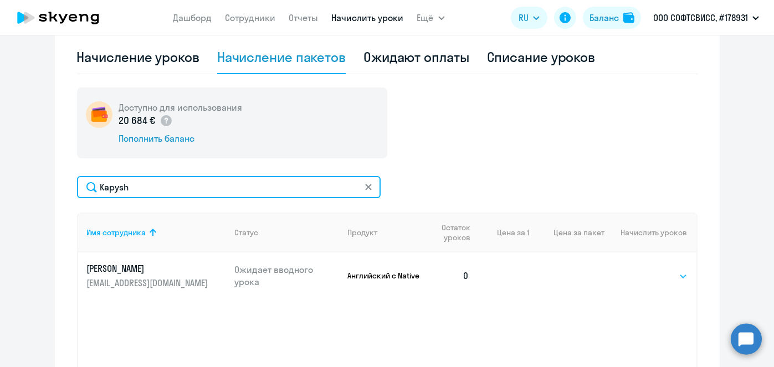
type input "Kapysh"
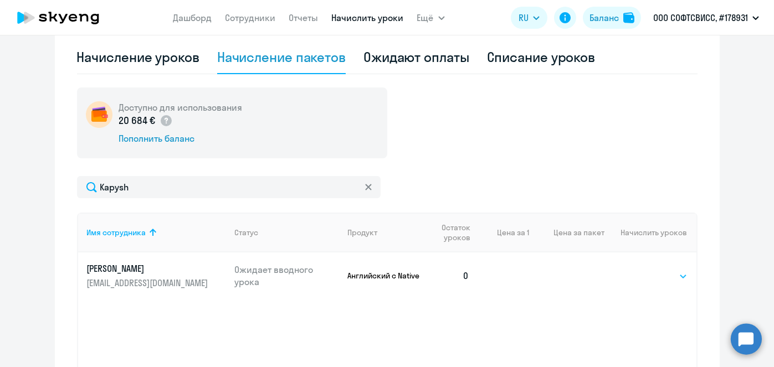
click at [668, 274] on select "Выбрать 1 4 5 9 10 13" at bounding box center [664, 276] width 45 height 13
select select "4"
click at [642, 270] on select "Выбрать 1 4 5 9 10 13" at bounding box center [664, 276] width 45 height 13
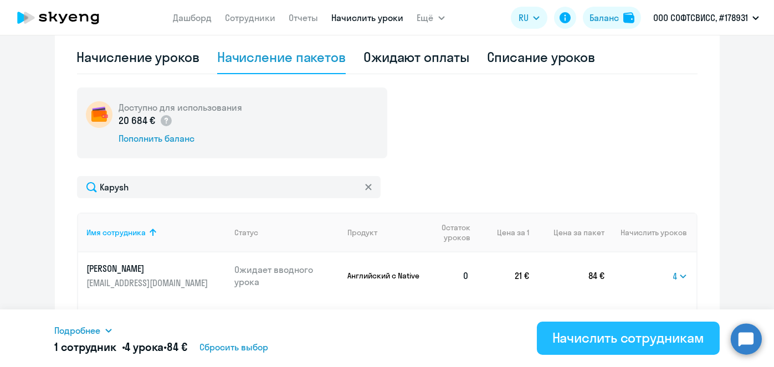
click at [623, 334] on div "Начислить сотрудникам" at bounding box center [629, 338] width 152 height 18
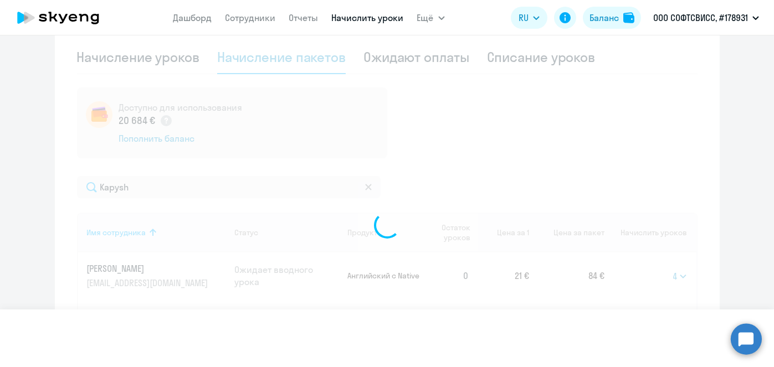
select select
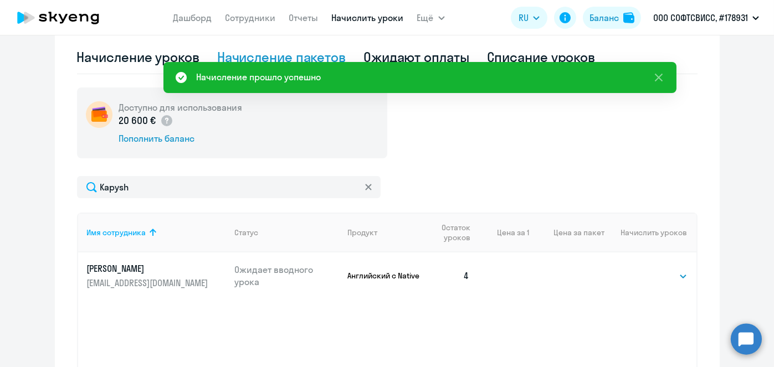
scroll to position [15, 0]
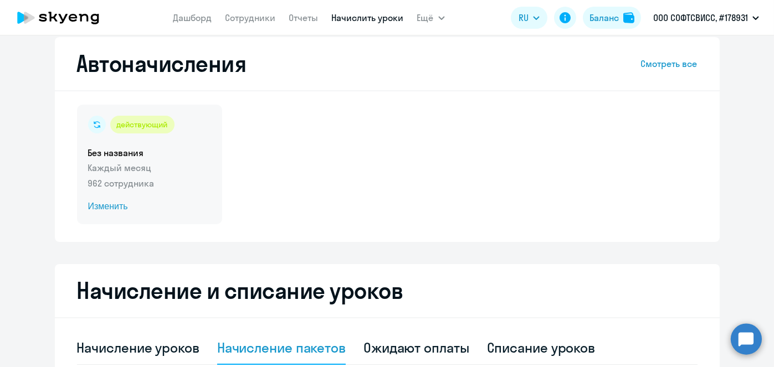
click at [107, 208] on span "Изменить" at bounding box center [149, 206] width 123 height 13
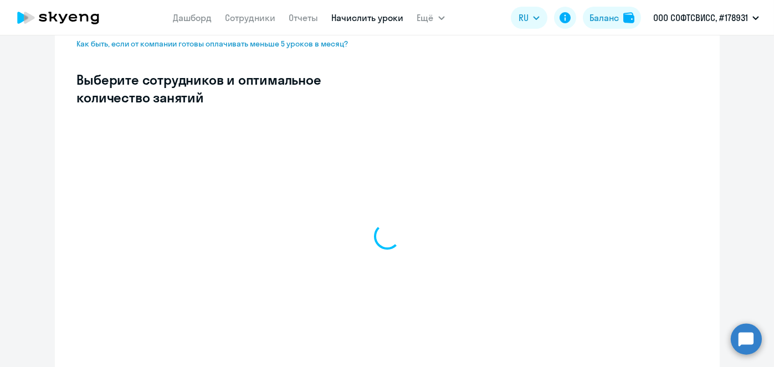
scroll to position [286, 0]
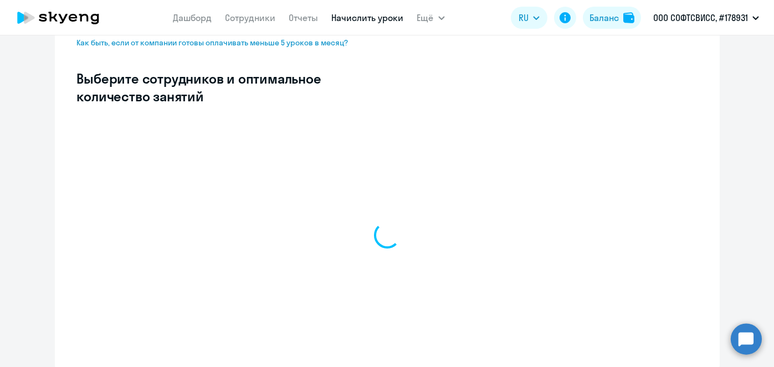
select select "10"
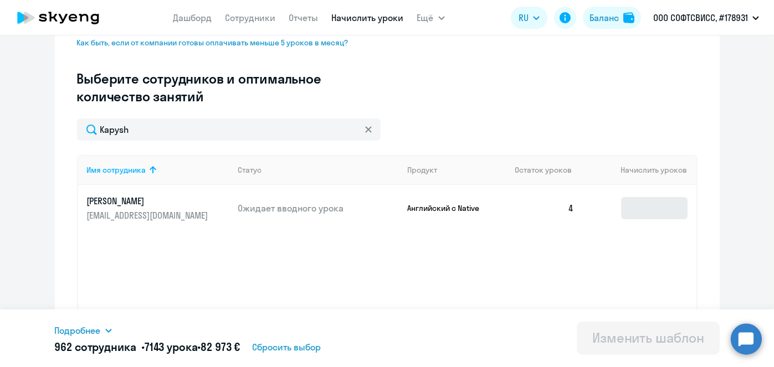
type input "Kapysh"
click at [647, 206] on input at bounding box center [654, 208] width 67 height 22
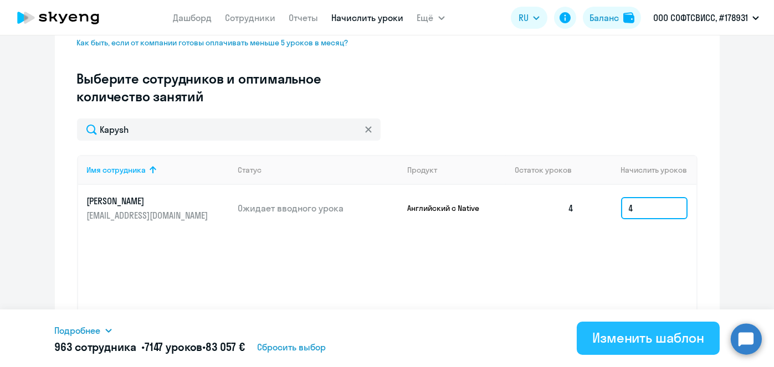
type input "4"
click at [647, 343] on div "Изменить шаблон" at bounding box center [648, 338] width 112 height 18
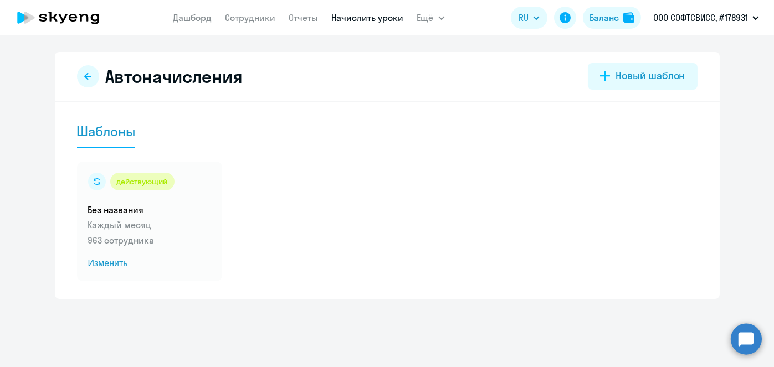
click at [362, 19] on link "Начислить уроки" at bounding box center [368, 17] width 72 height 11
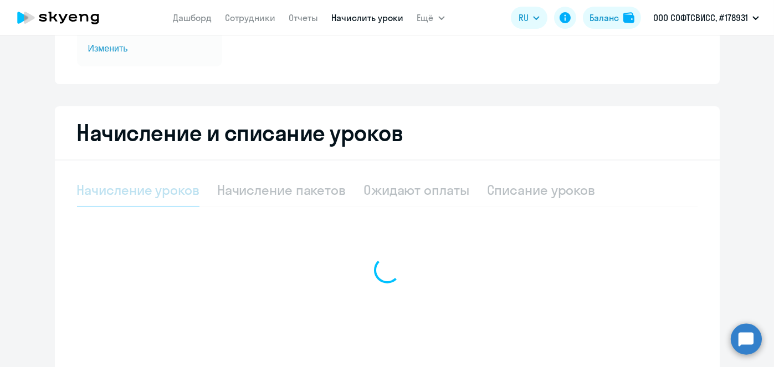
scroll to position [175, 0]
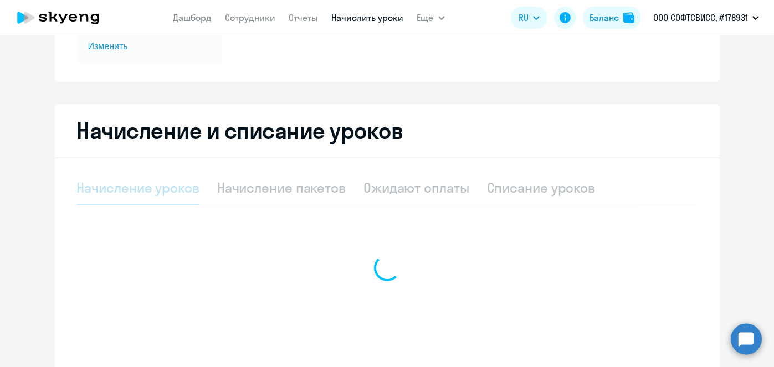
select select "10"
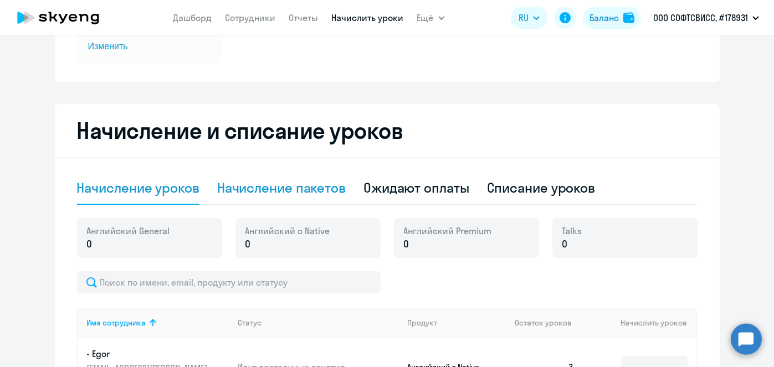
click at [311, 195] on div "Начисление пакетов" at bounding box center [281, 188] width 129 height 18
select select "10"
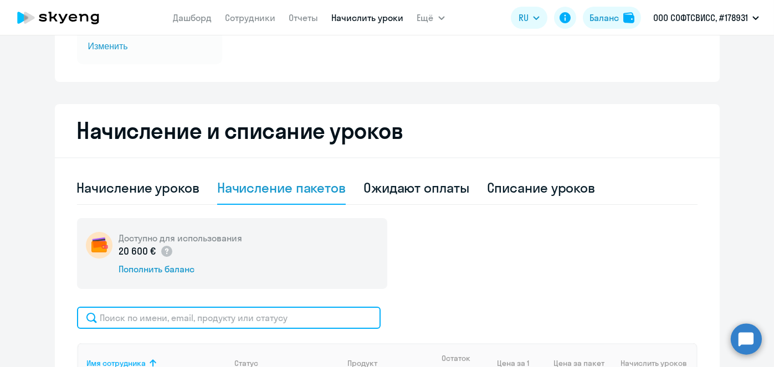
click at [303, 316] on input "text" at bounding box center [229, 318] width 304 height 22
paste input "Afanasev"
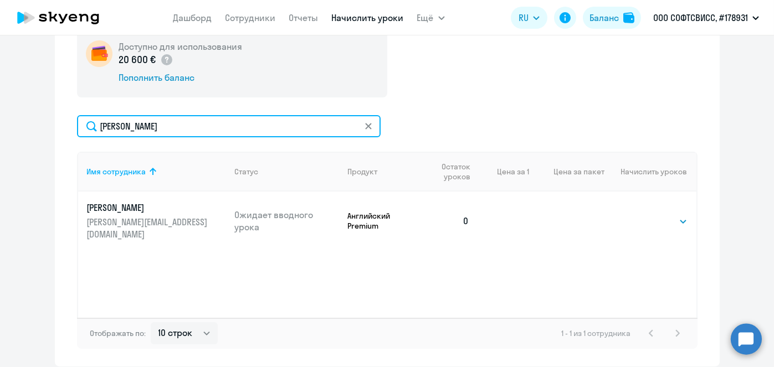
scroll to position [365, 0]
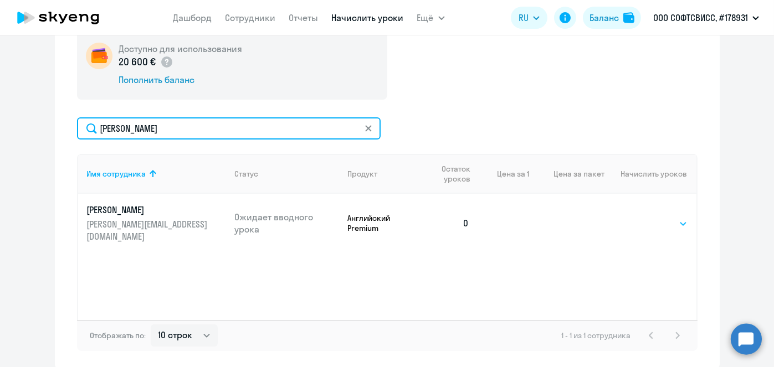
type input "Afanasev"
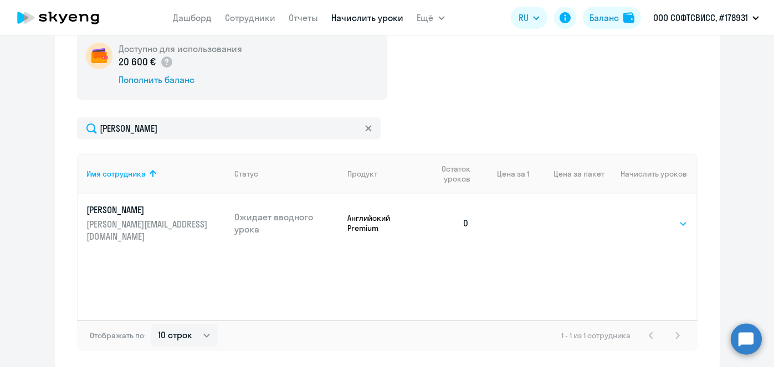
click at [677, 217] on select "Выбрать 8 16 32 64" at bounding box center [664, 223] width 45 height 13
select select "8"
click at [642, 217] on select "Выбрать 8 16 32 64" at bounding box center [664, 223] width 45 height 13
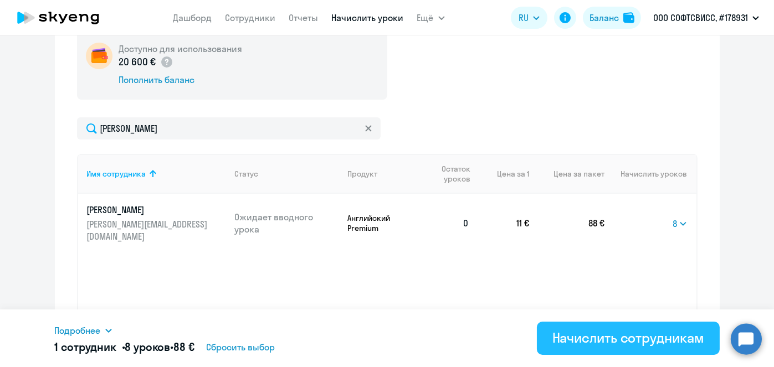
click at [615, 340] on div "Начислить сотрудникам" at bounding box center [629, 338] width 152 height 18
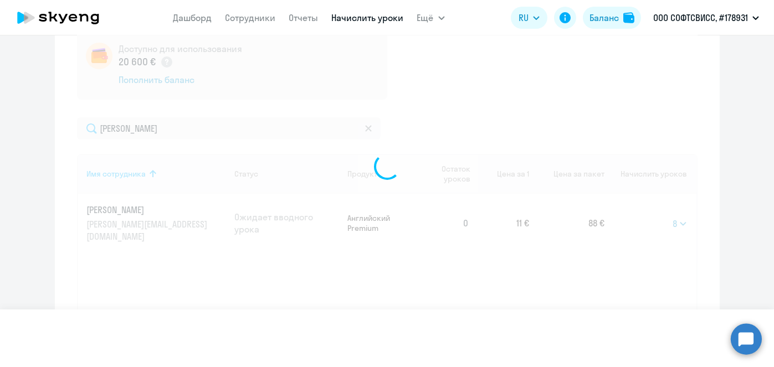
select select
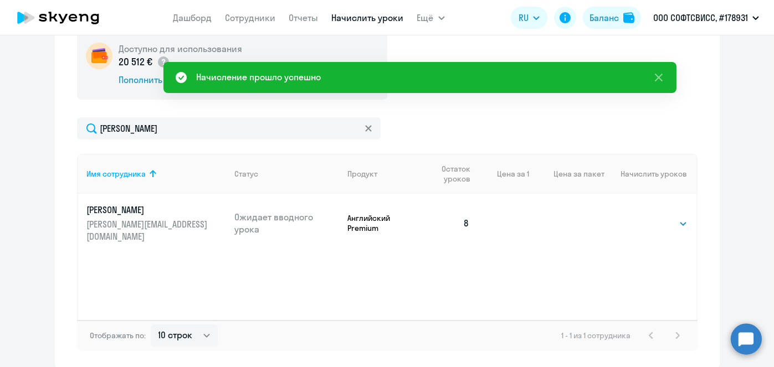
scroll to position [74, 0]
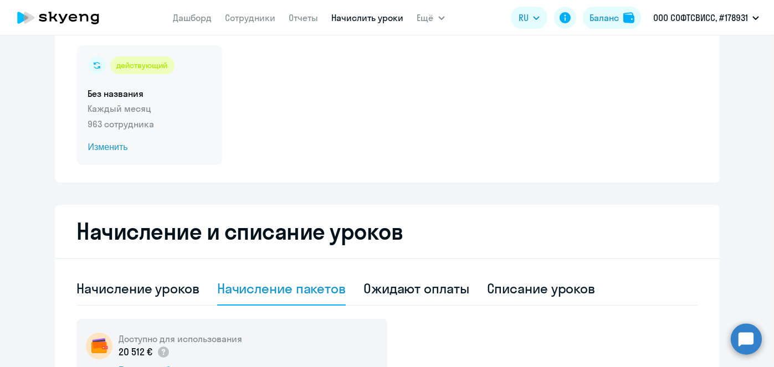
click at [114, 149] on span "Изменить" at bounding box center [149, 147] width 123 height 13
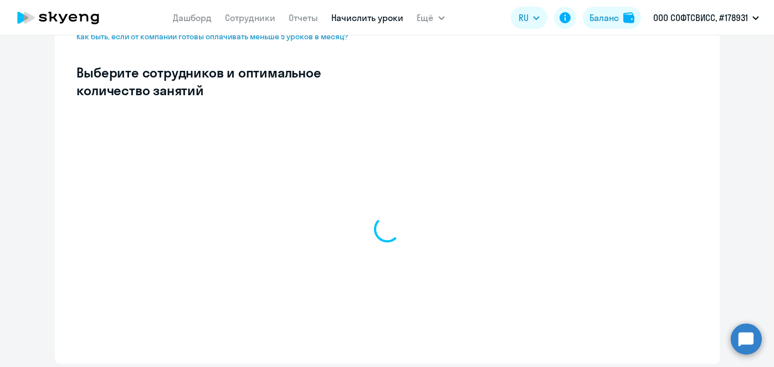
scroll to position [293, 0]
select select "10"
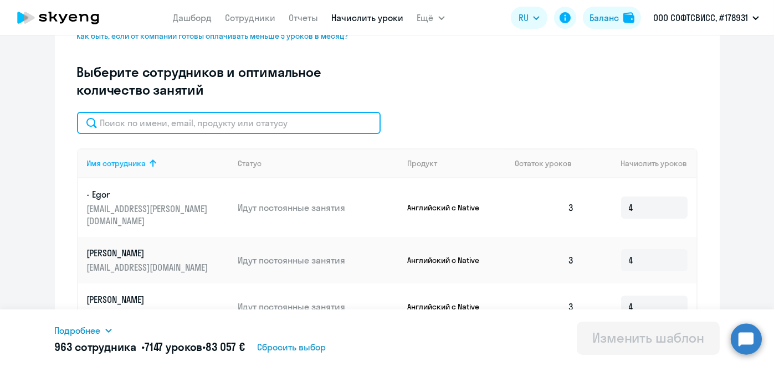
click at [236, 119] on input "text" at bounding box center [229, 123] width 304 height 22
paste input "Afanasev"
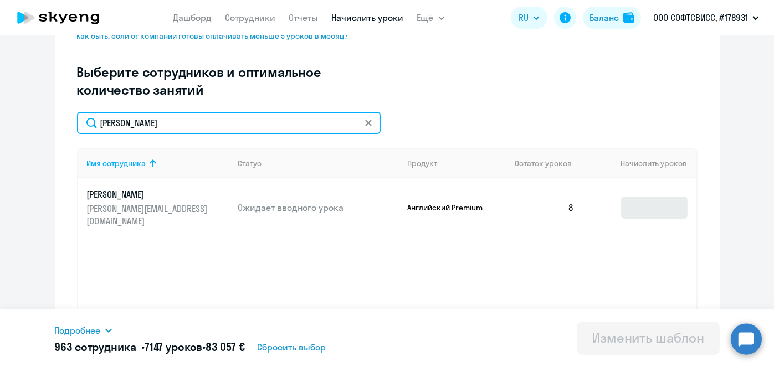
type input "Afanasev"
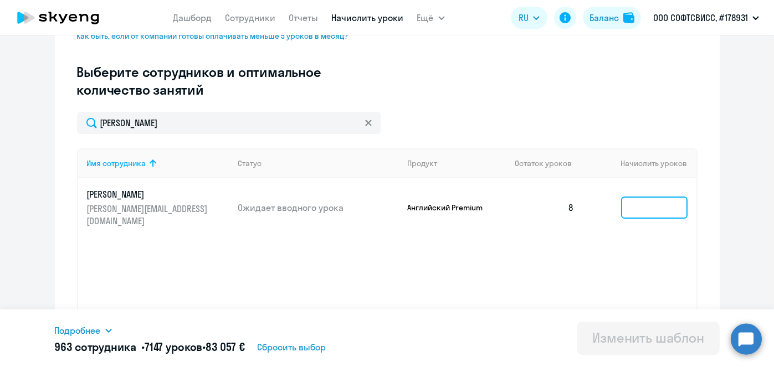
click at [630, 207] on input at bounding box center [654, 208] width 67 height 22
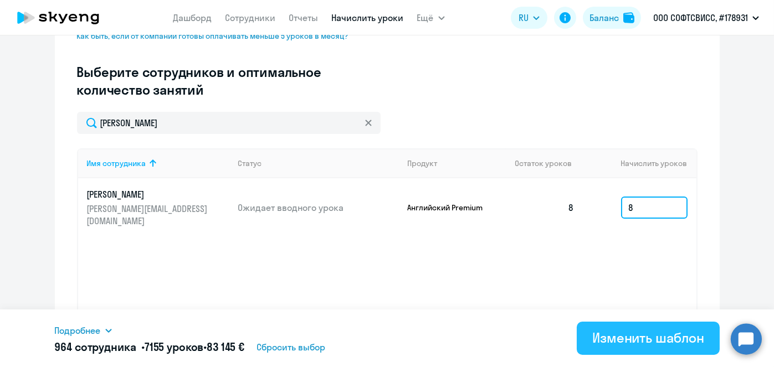
type input "8"
click at [654, 343] on div "Изменить шаблон" at bounding box center [648, 338] width 112 height 18
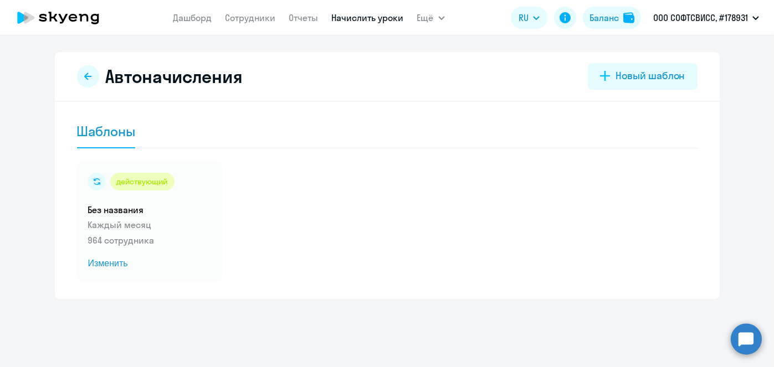
click at [357, 16] on link "Начислить уроки" at bounding box center [368, 17] width 72 height 11
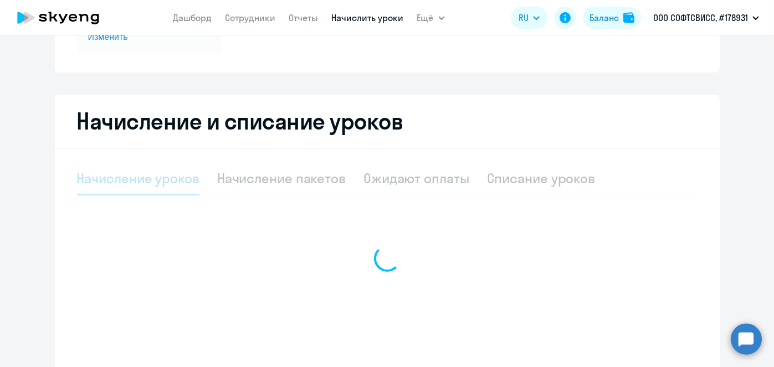
scroll to position [186, 0]
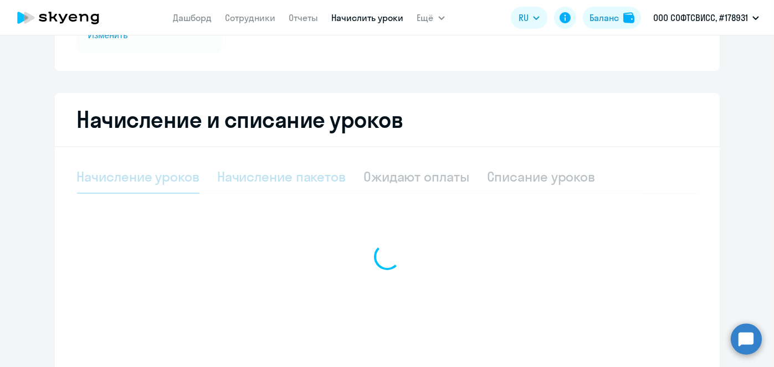
select select "10"
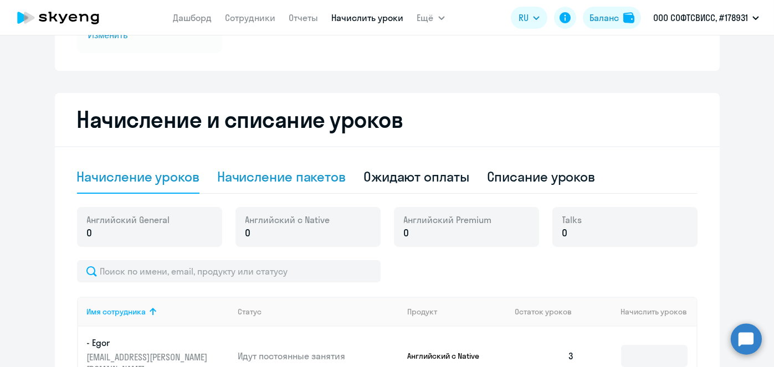
click at [267, 183] on div "Начисление пакетов" at bounding box center [281, 177] width 129 height 18
select select "10"
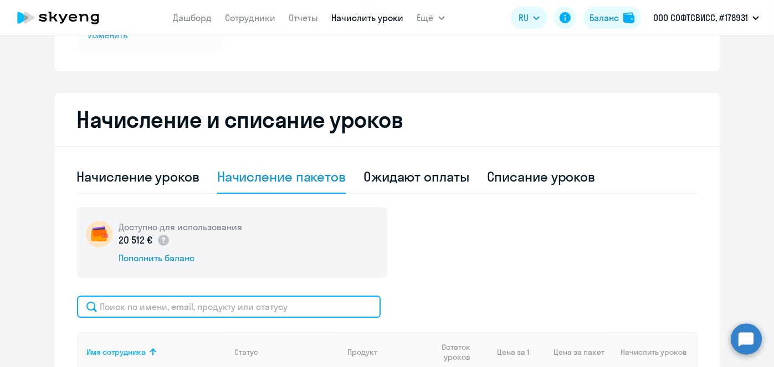
click at [293, 304] on input "text" at bounding box center [229, 307] width 304 height 22
paste input "Kolasava"
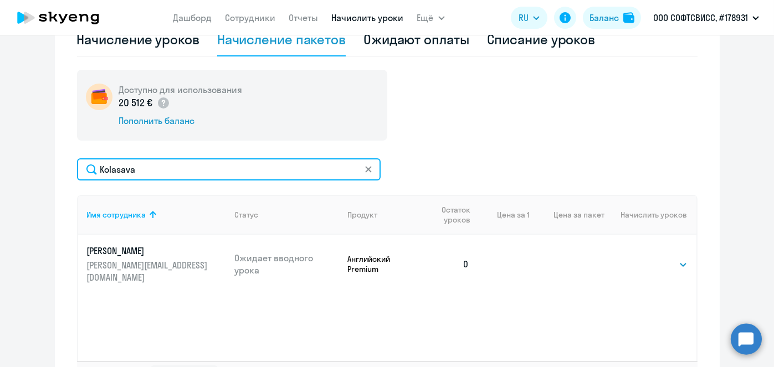
scroll to position [340, 0]
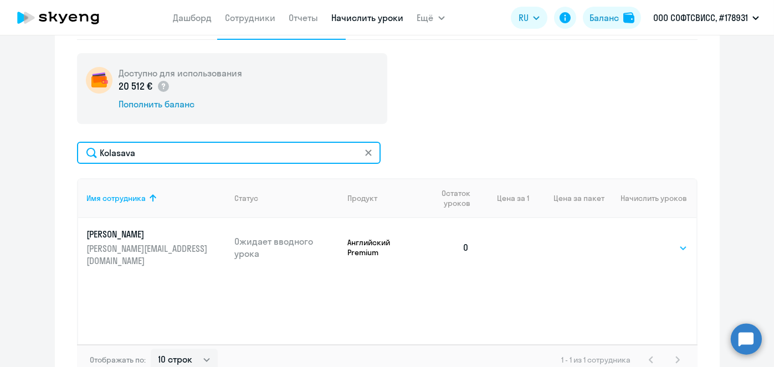
type input "Kolasava"
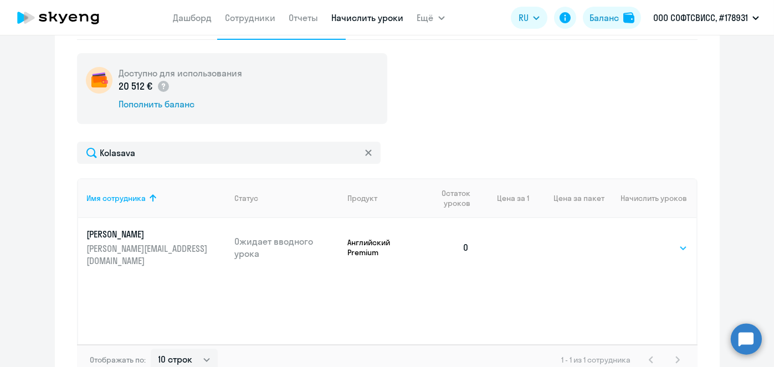
click at [679, 242] on select "Выбрать 8 16 32 64" at bounding box center [664, 248] width 45 height 13
select select "8"
click at [642, 242] on select "Выбрать 8 16 32 64" at bounding box center [664, 248] width 45 height 13
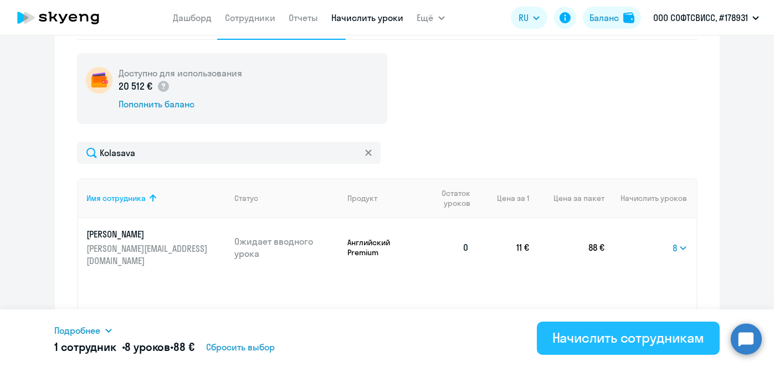
click at [610, 337] on div "Начислить сотрудникам" at bounding box center [629, 338] width 152 height 18
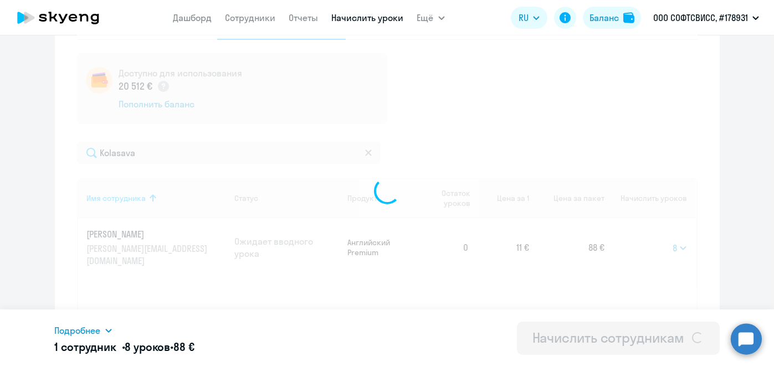
select select
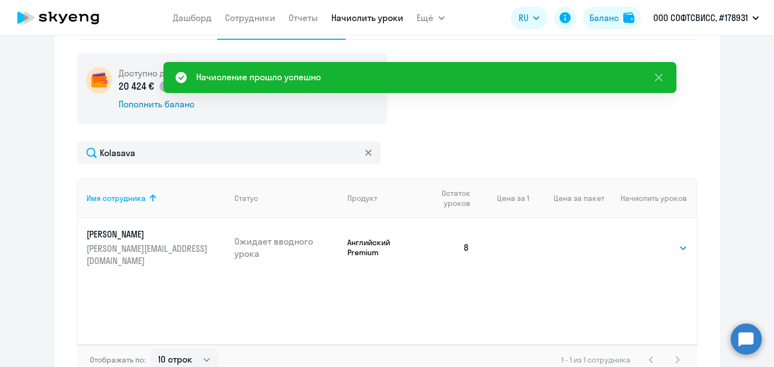
scroll to position [0, 0]
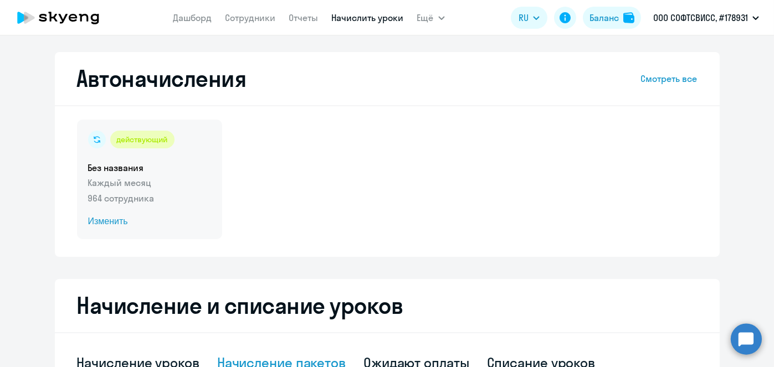
click at [113, 223] on span "Изменить" at bounding box center [149, 221] width 123 height 13
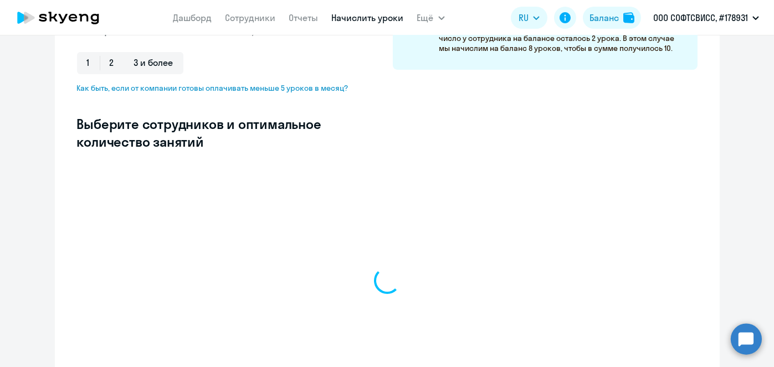
scroll to position [244, 0]
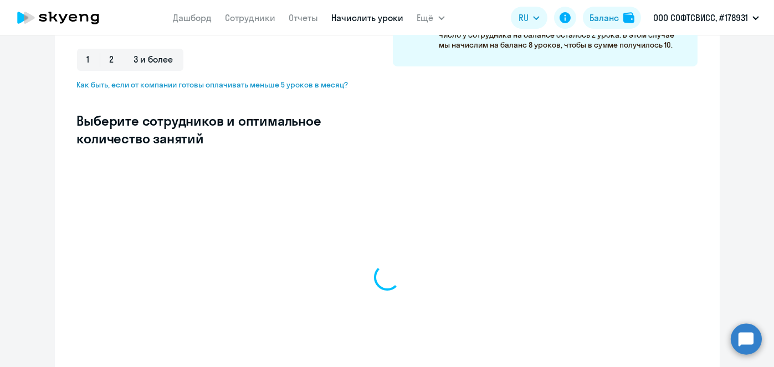
select select "10"
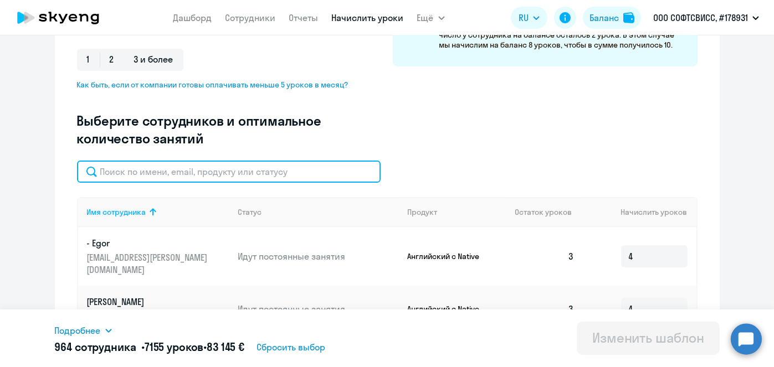
click at [250, 167] on input "text" at bounding box center [229, 172] width 304 height 22
paste input "Kolasava"
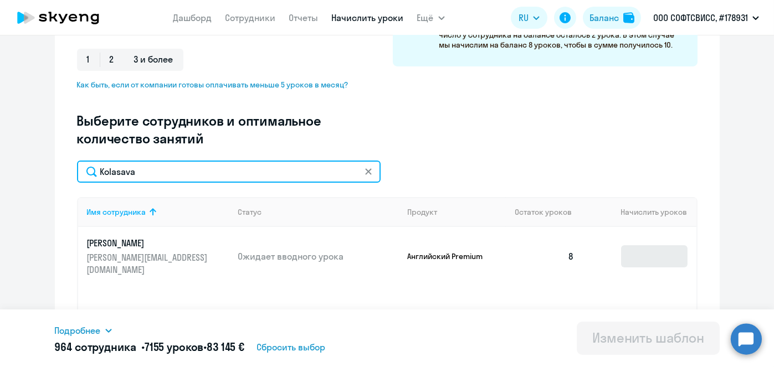
type input "Kolasava"
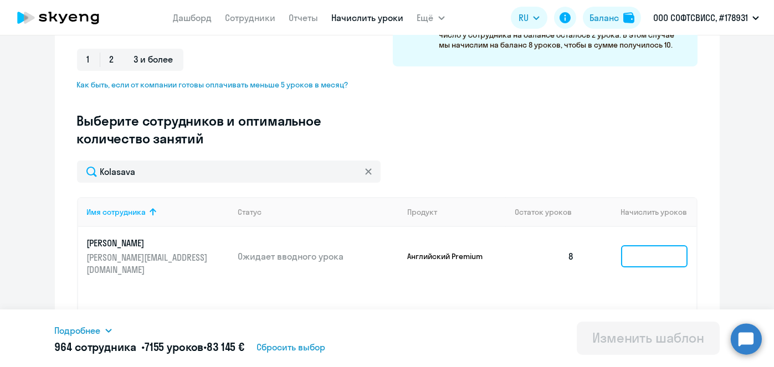
click at [631, 249] on input at bounding box center [654, 257] width 67 height 22
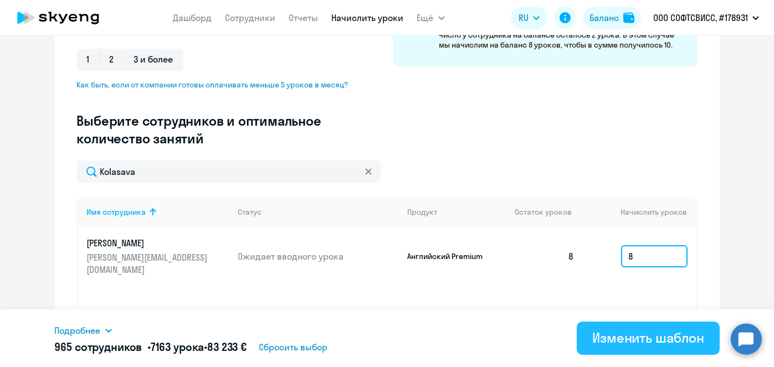
type input "8"
click at [634, 341] on div "Изменить шаблон" at bounding box center [648, 338] width 112 height 18
